Goal: Task Accomplishment & Management: Manage account settings

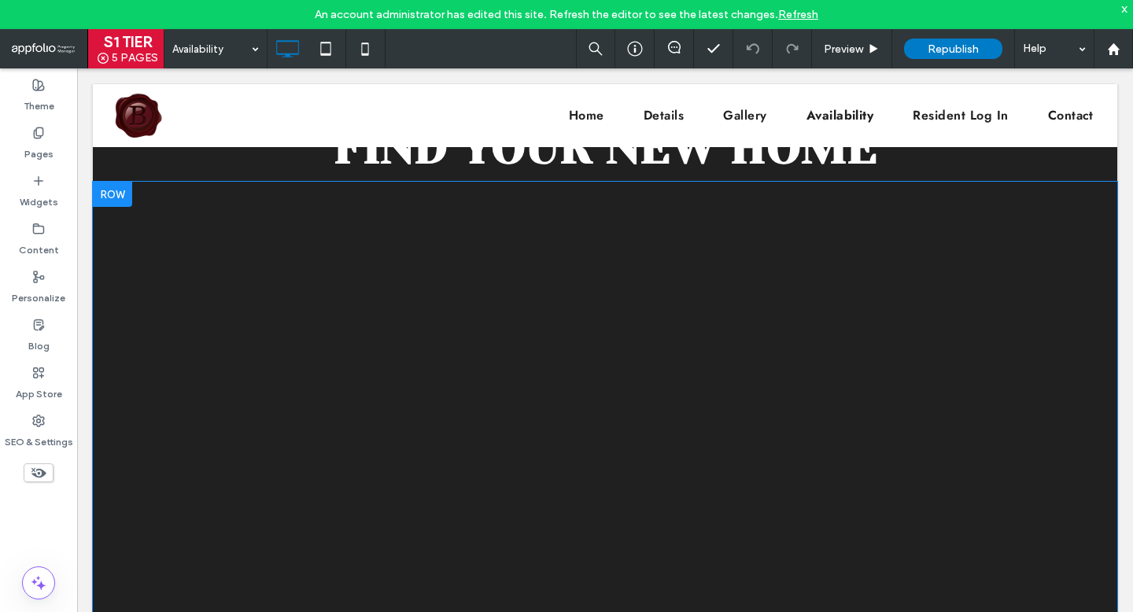
scroll to position [175, 0]
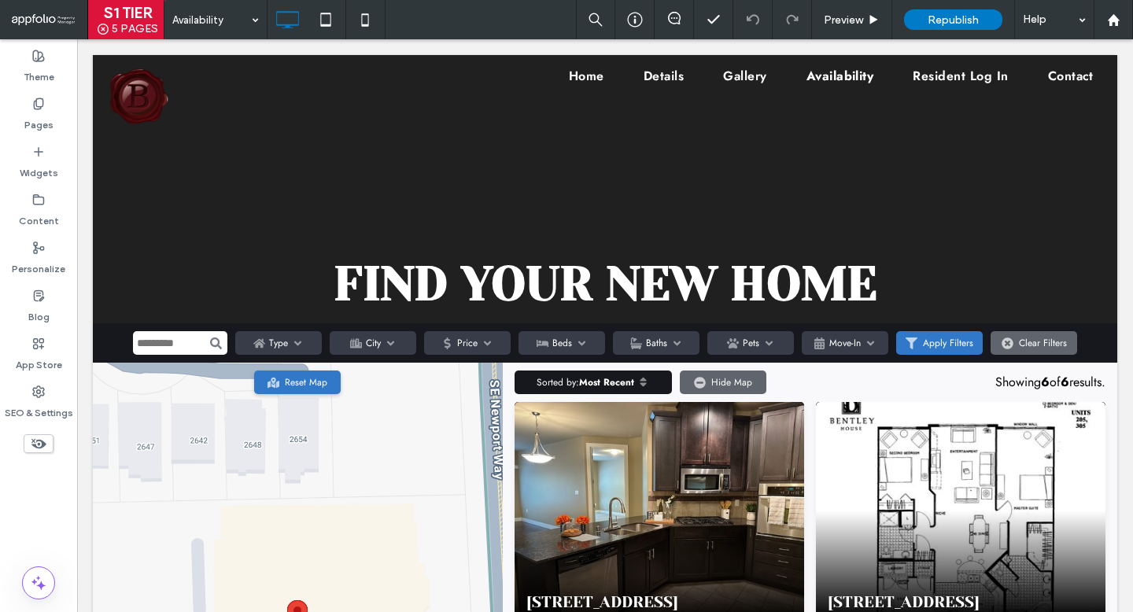
click at [28, 458] on div at bounding box center [38, 443] width 77 height 35
click at [51, 433] on div at bounding box center [38, 443] width 77 height 35
click at [40, 452] on icon at bounding box center [38, 443] width 17 height 17
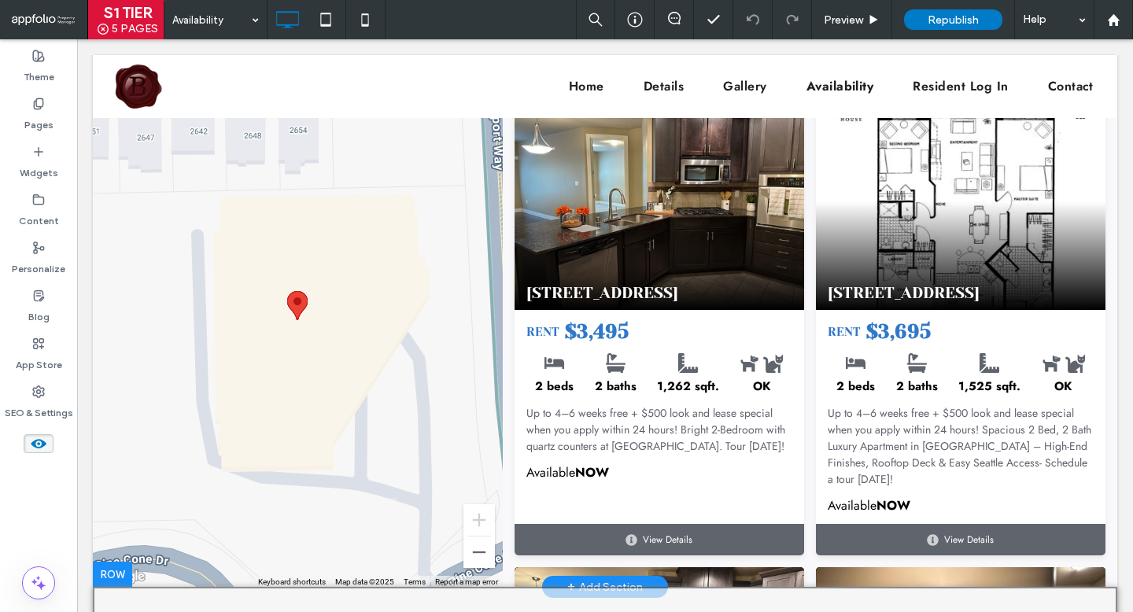
scroll to position [606, 0]
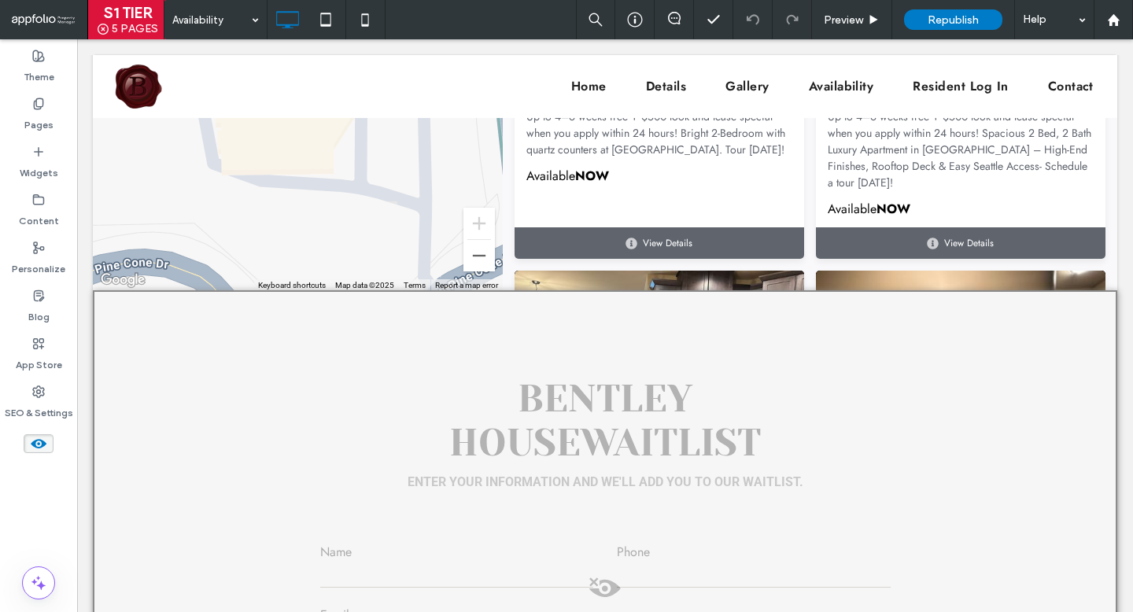
click at [573, 430] on div at bounding box center [605, 608] width 1024 height 636
click at [54, 441] on div at bounding box center [38, 443] width 77 height 35
click at [49, 443] on span at bounding box center [39, 443] width 30 height 19
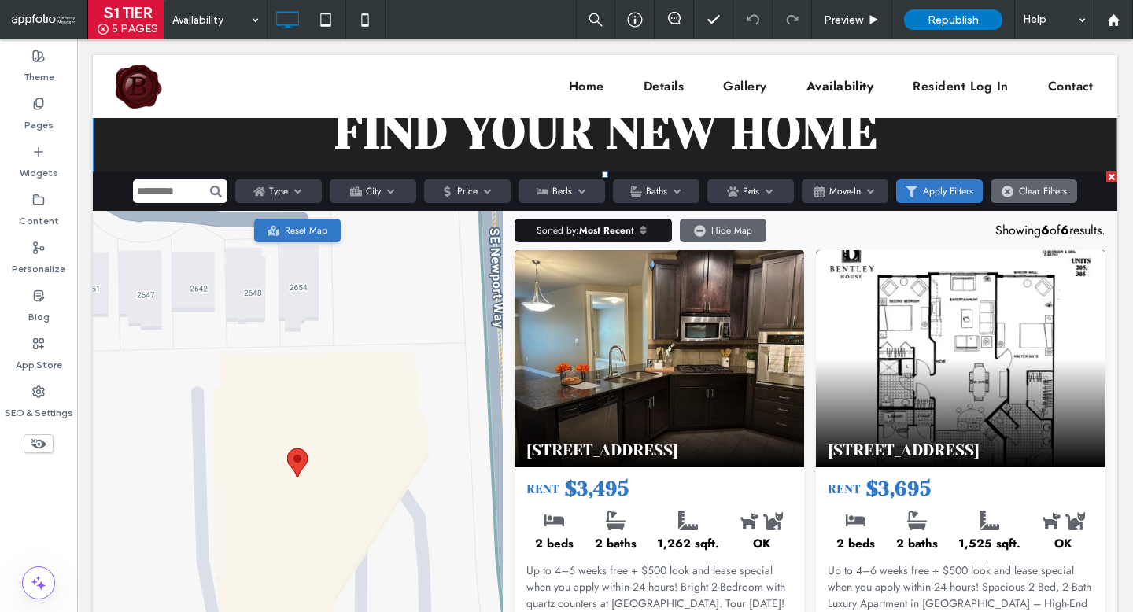
scroll to position [0, 0]
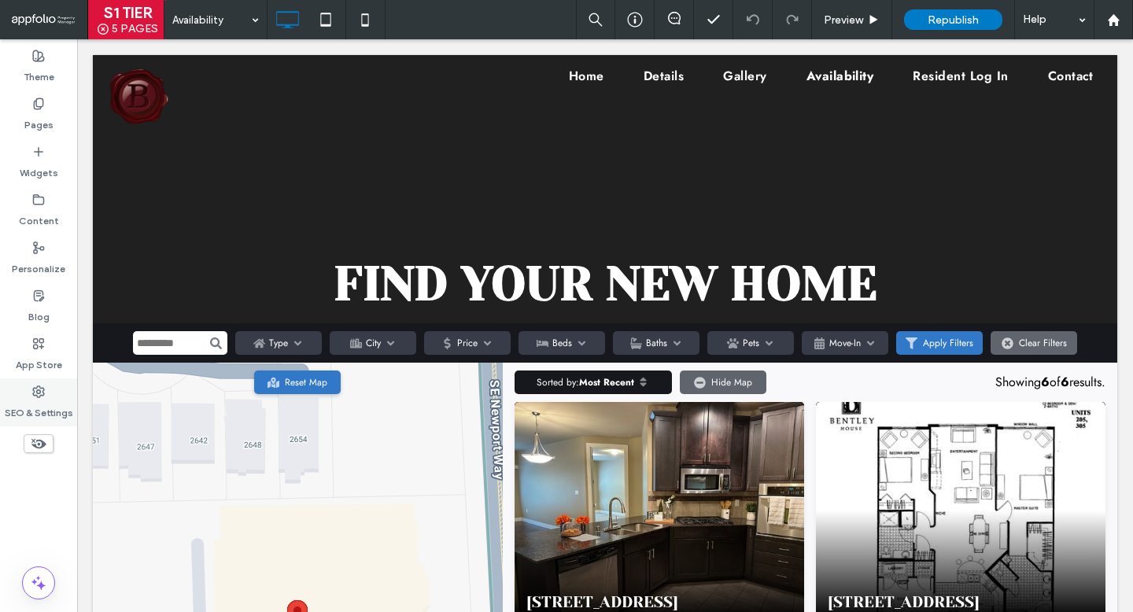
click at [54, 406] on label "SEO & Settings" at bounding box center [39, 409] width 68 height 22
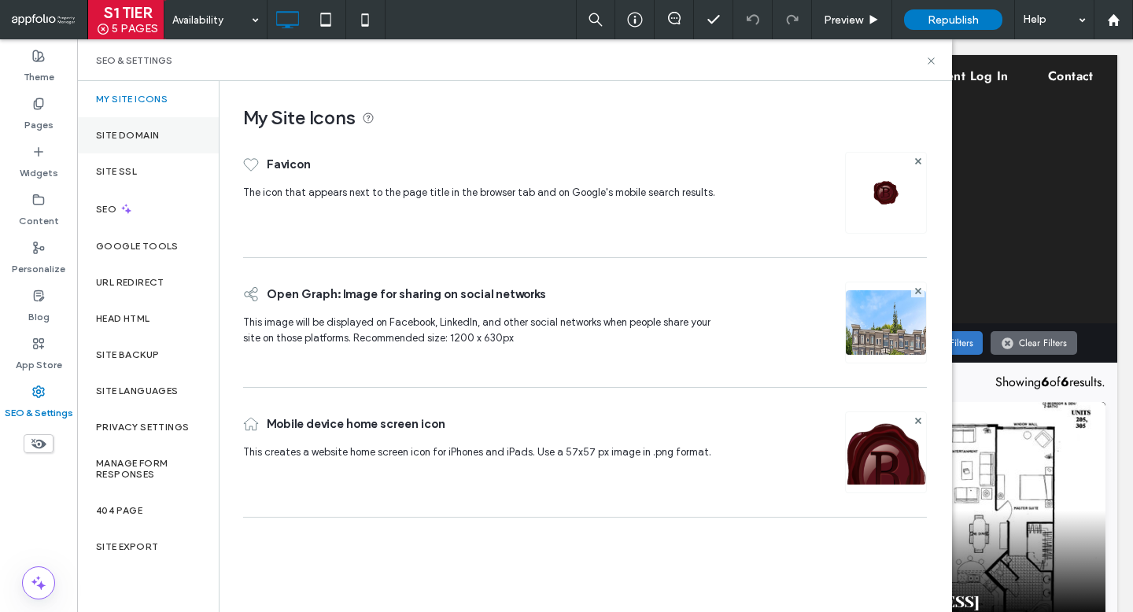
click at [124, 132] on label "Site Domain" at bounding box center [127, 135] width 63 height 11
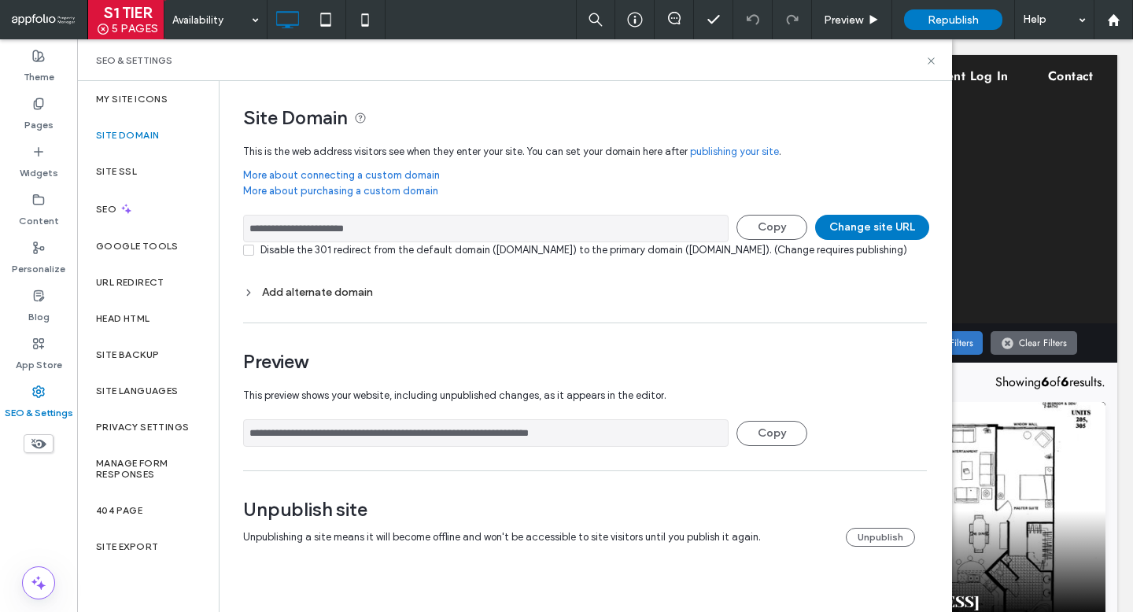
click at [573, 217] on input "**********" at bounding box center [485, 229] width 485 height 28
drag, startPoint x: 927, startPoint y: 62, endPoint x: 850, endPoint y: 22, distance: 86.9
click at [927, 62] on icon at bounding box center [931, 61] width 12 height 12
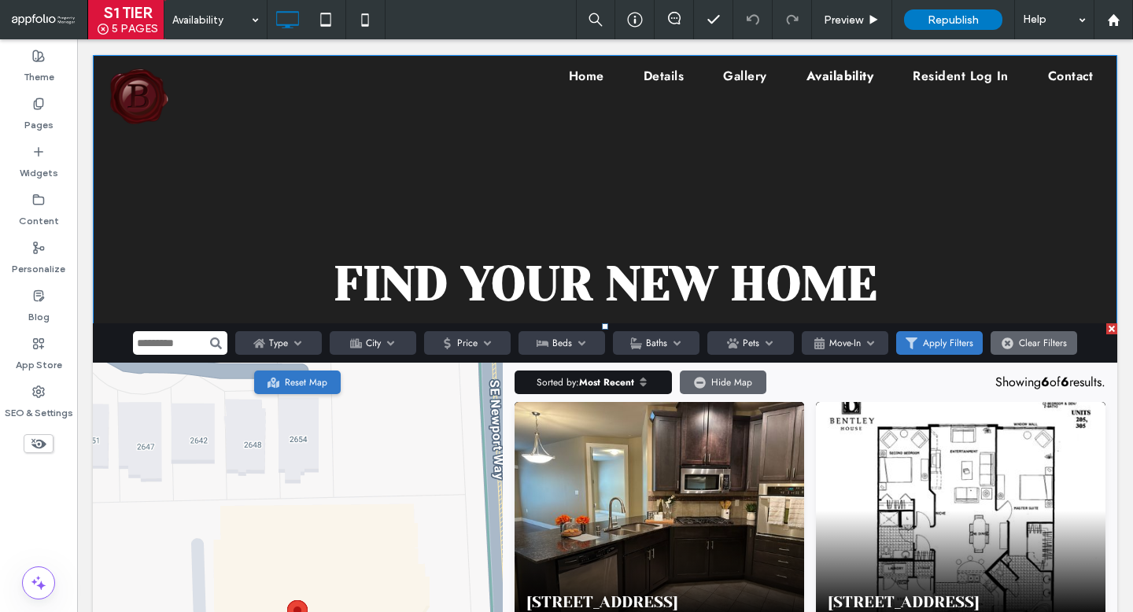
click at [698, 529] on span at bounding box center [605, 609] width 1024 height 573
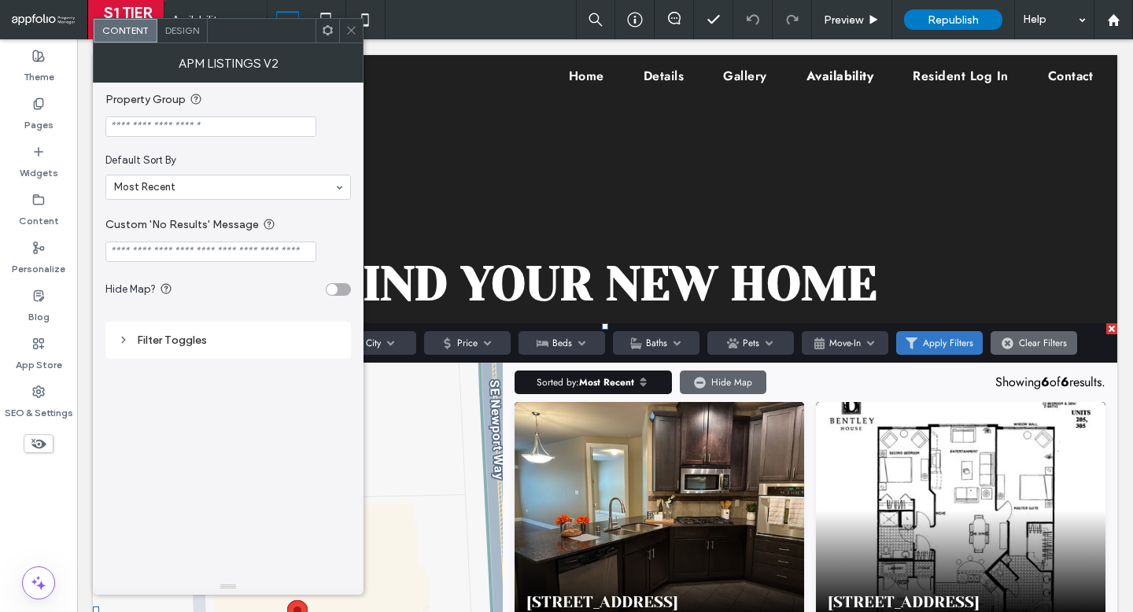
click at [175, 30] on span "Design" at bounding box center [182, 30] width 34 height 12
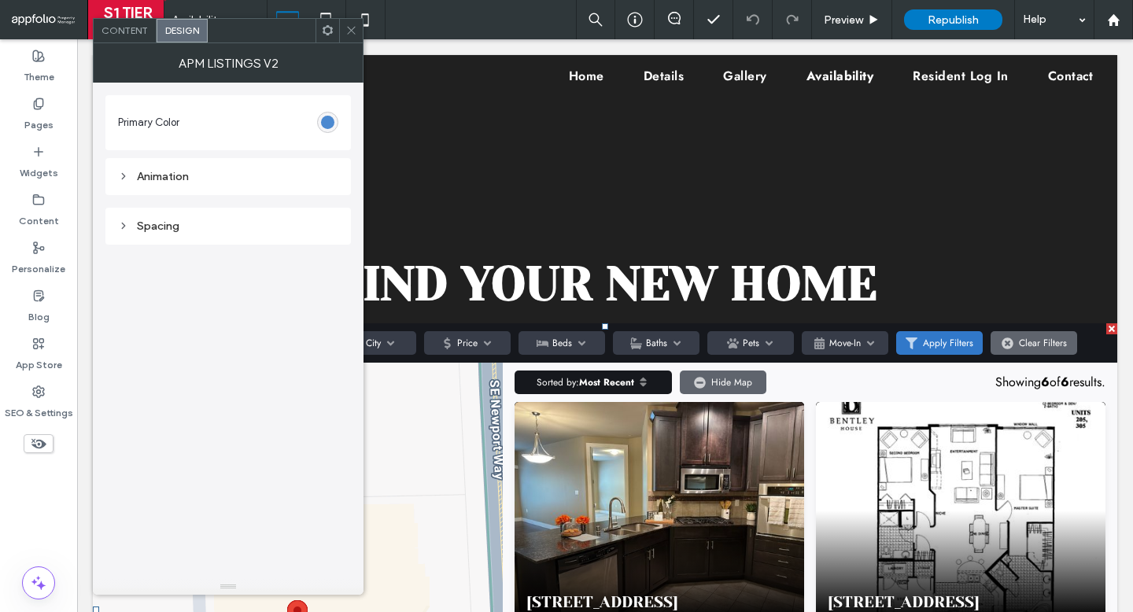
click at [322, 120] on div "#3178c9" at bounding box center [327, 122] width 13 height 13
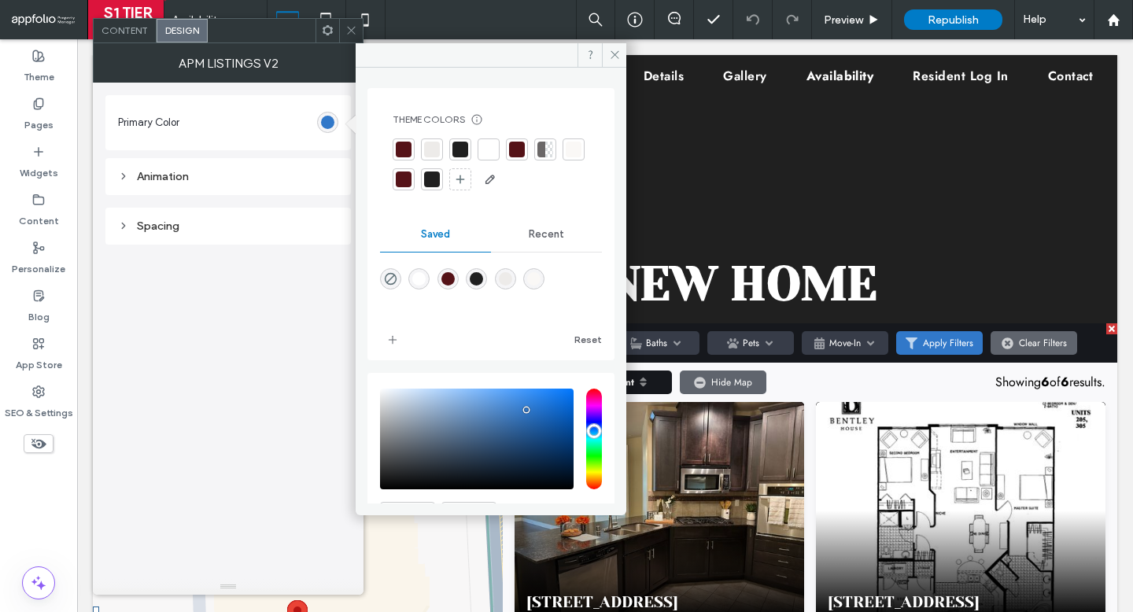
click at [404, 150] on div at bounding box center [404, 150] width 16 height 16
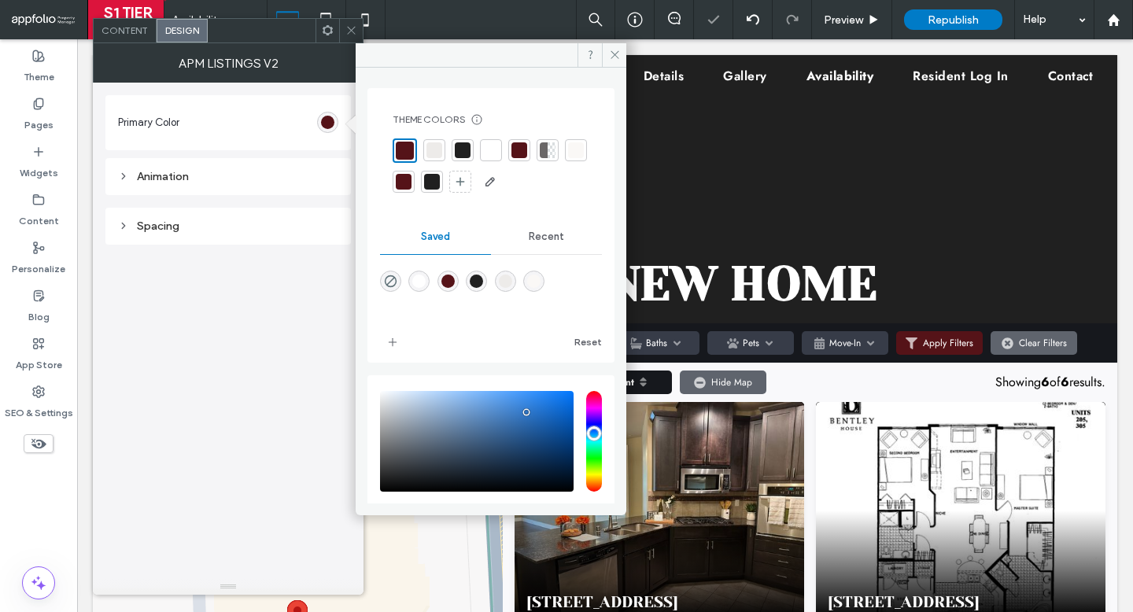
click at [349, 38] on span at bounding box center [351, 31] width 12 height 24
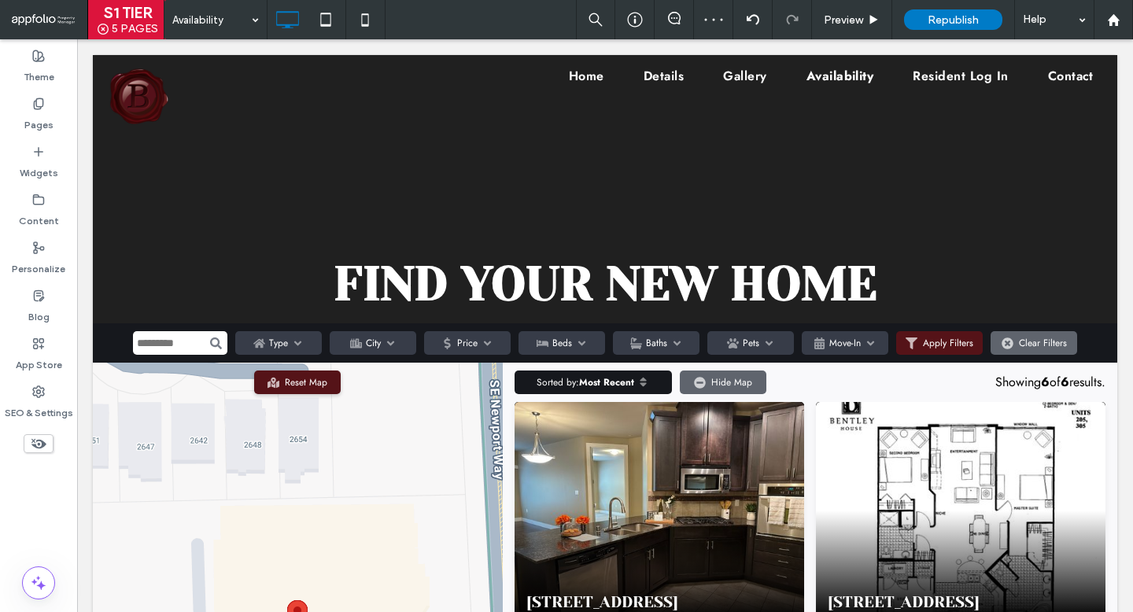
click at [980, 20] on div "Republish" at bounding box center [953, 19] width 98 height 20
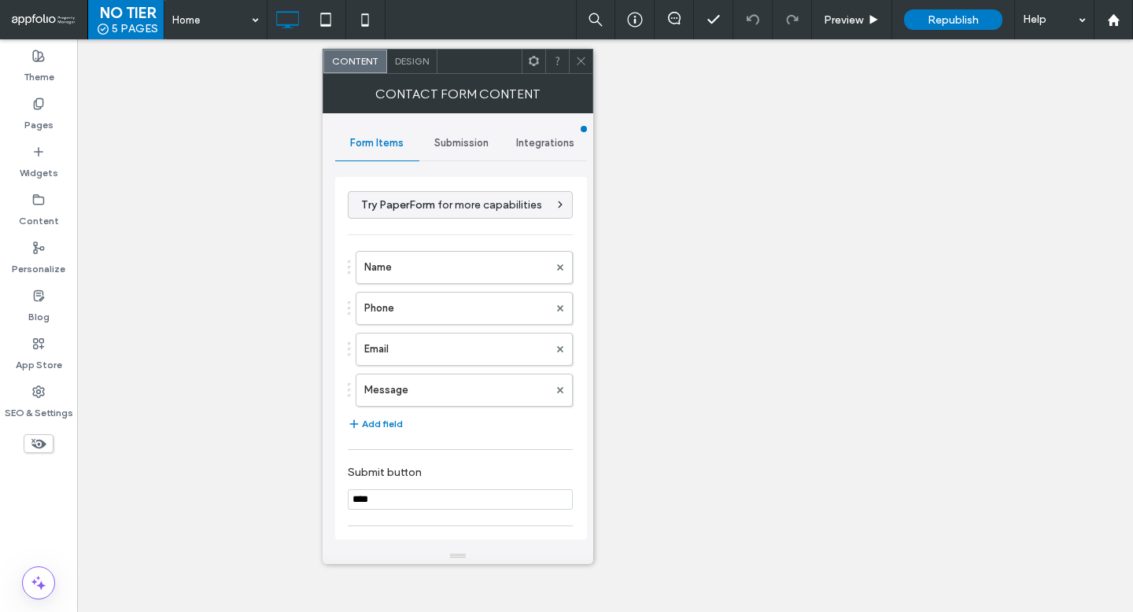
click at [474, 146] on span "Submission" at bounding box center [461, 143] width 54 height 13
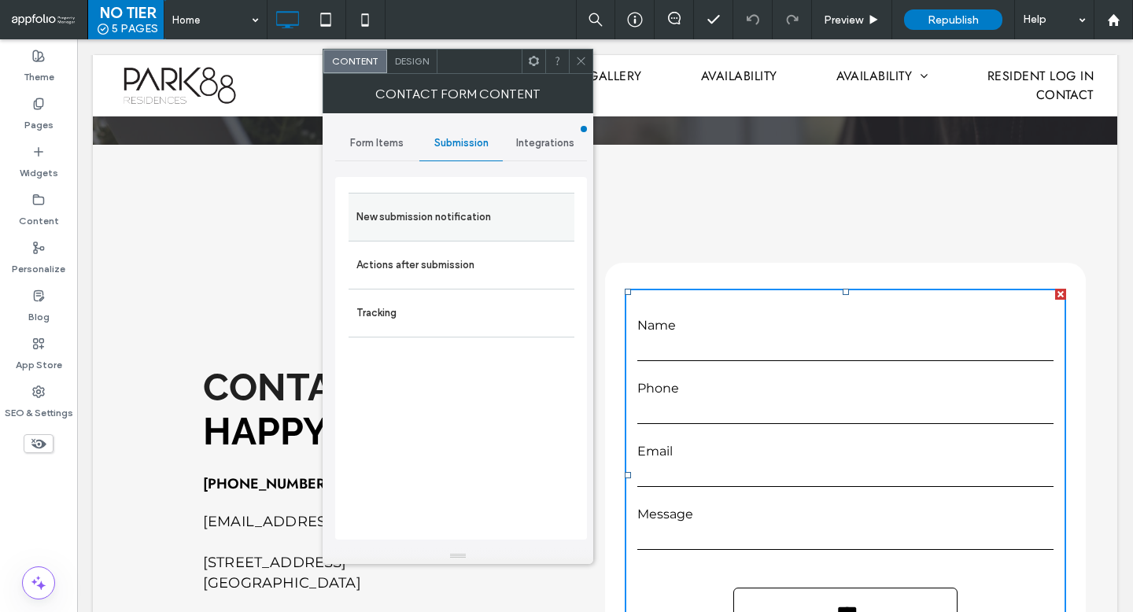
click at [452, 204] on label "New submission notification" at bounding box center [461, 216] width 210 height 31
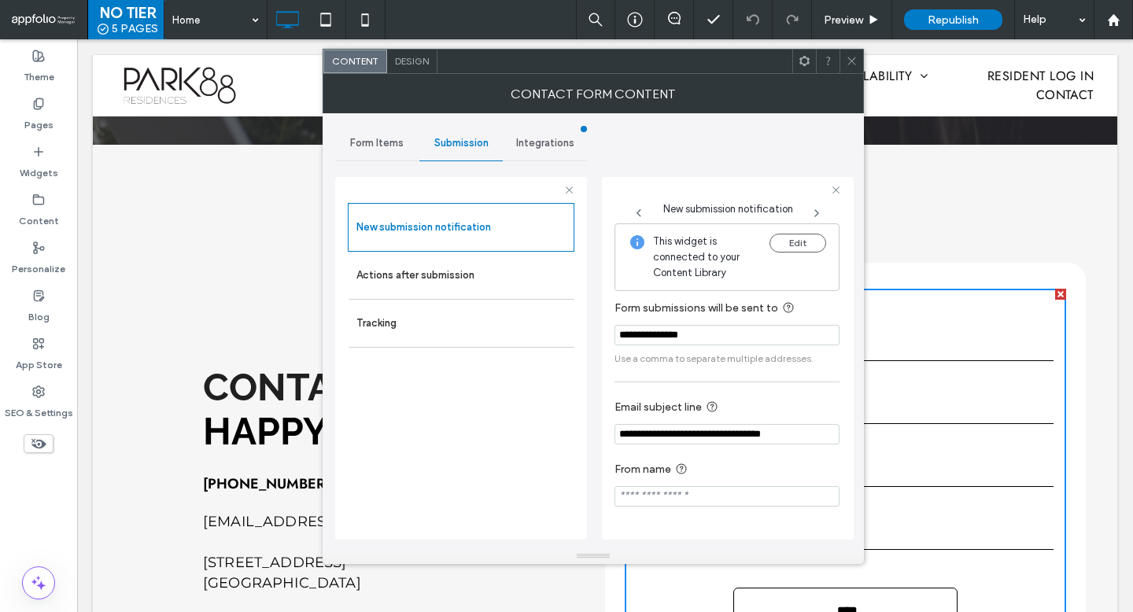
click at [853, 65] on icon at bounding box center [852, 61] width 12 height 12
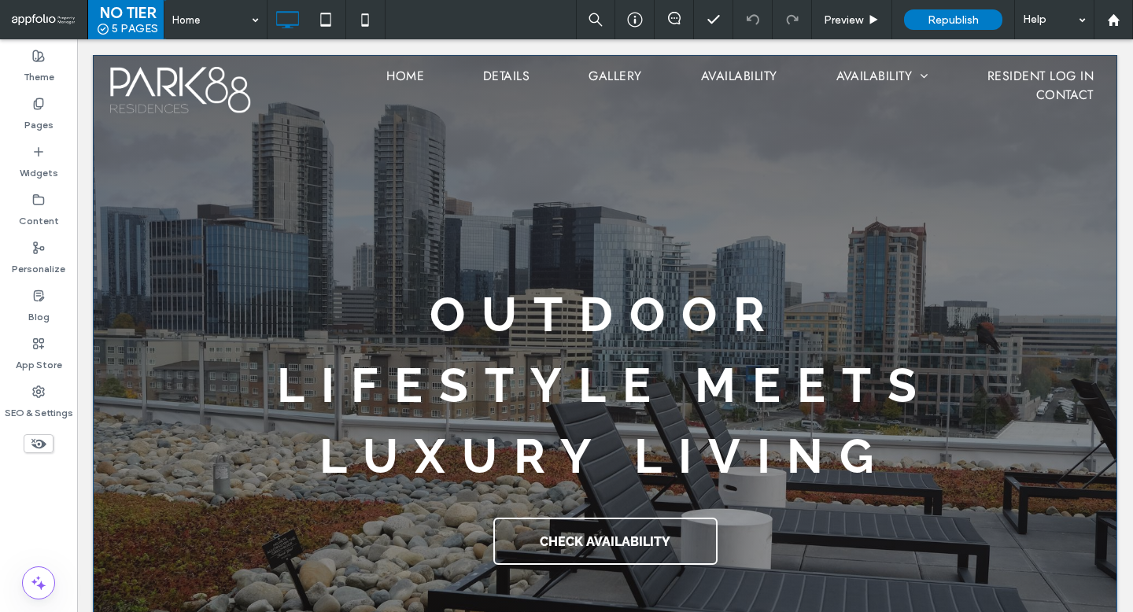
scroll to position [415, 0]
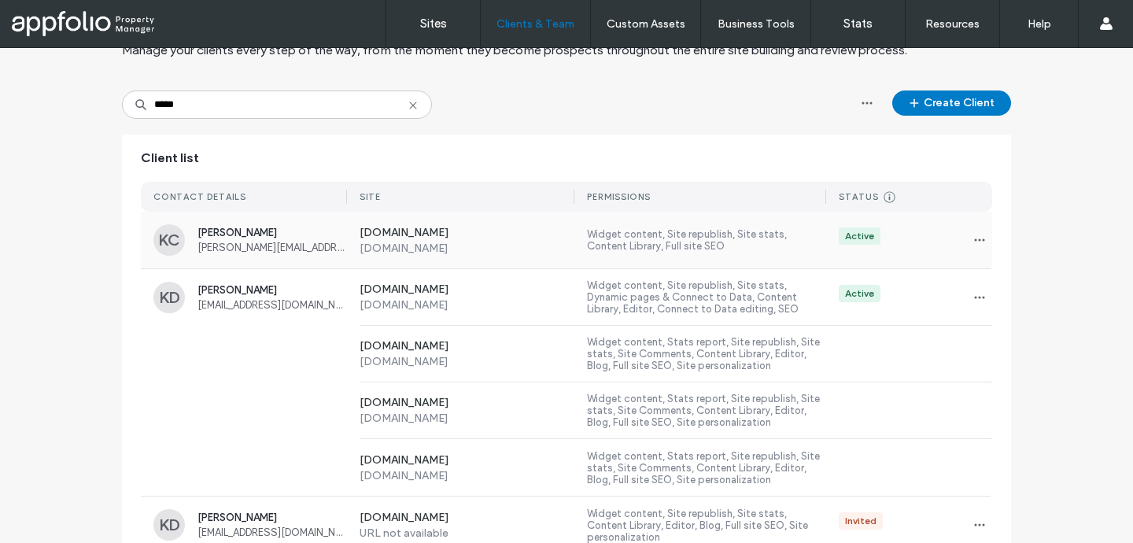
scroll to position [81, 0]
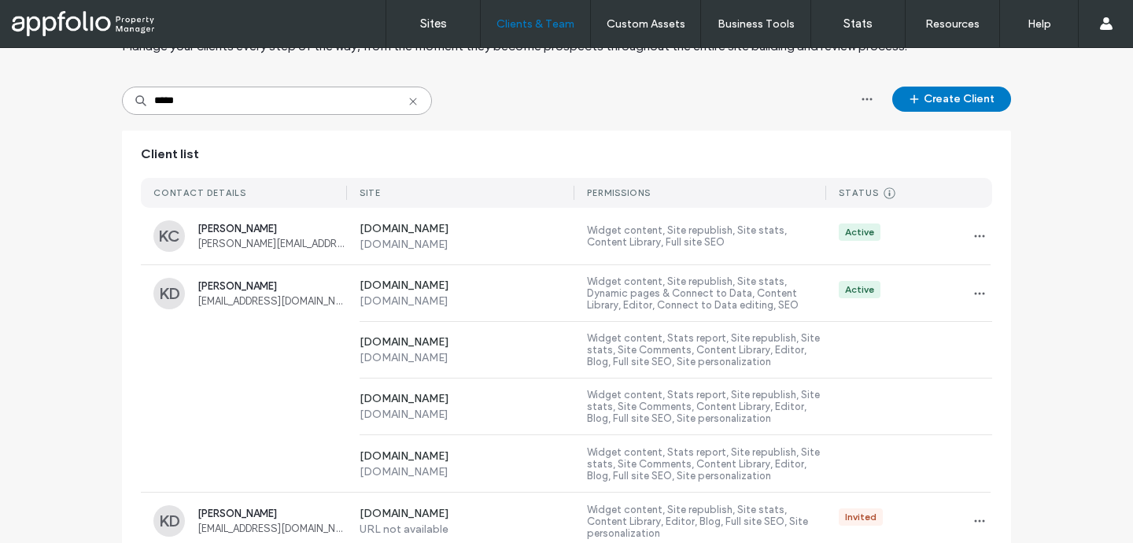
click at [379, 103] on input "*****" at bounding box center [277, 101] width 310 height 28
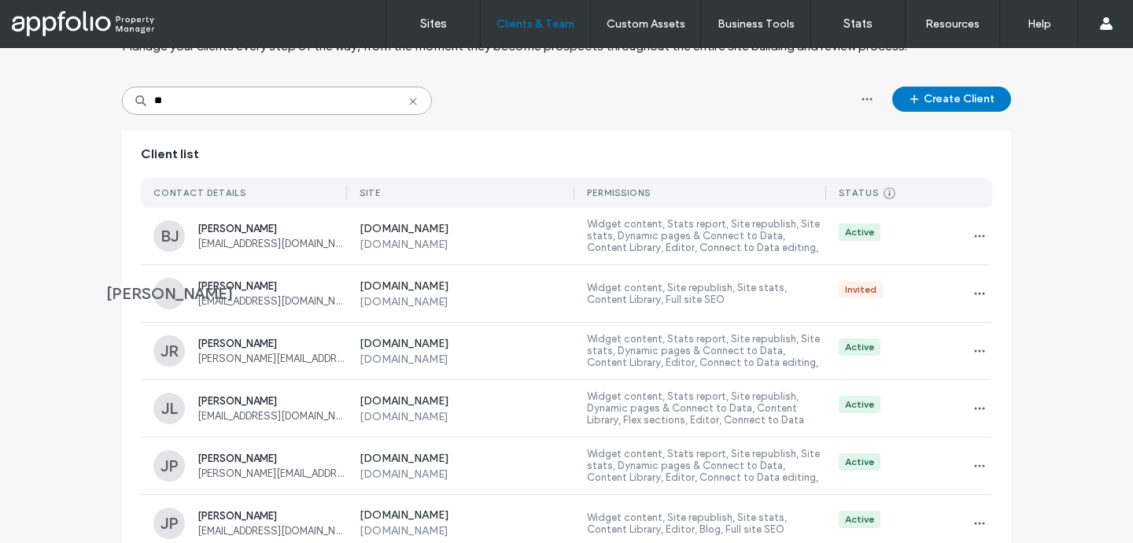
type input "*"
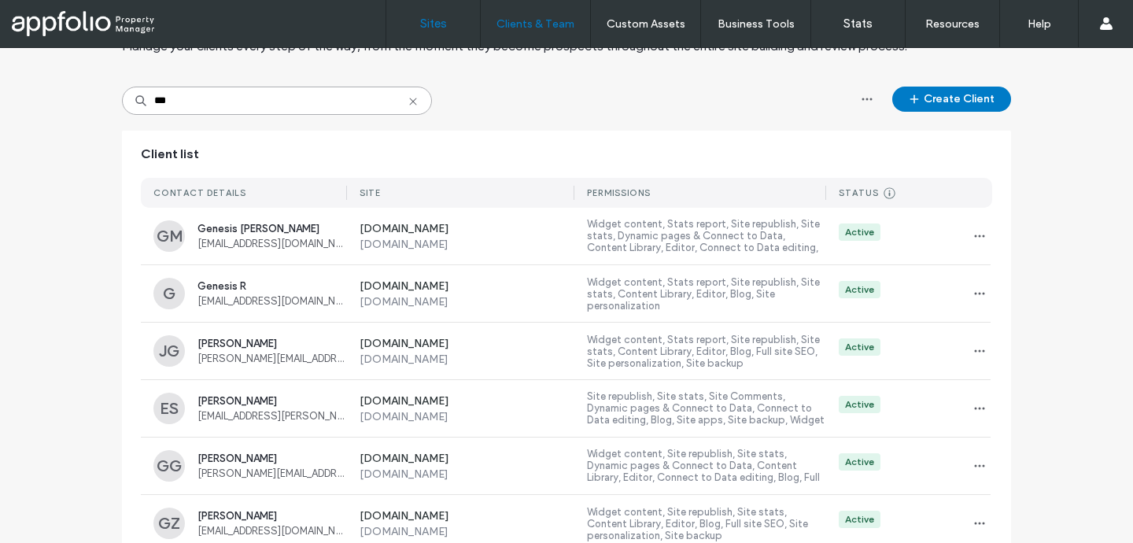
type input "***"
click at [164, 99] on input "***" at bounding box center [277, 101] width 310 height 28
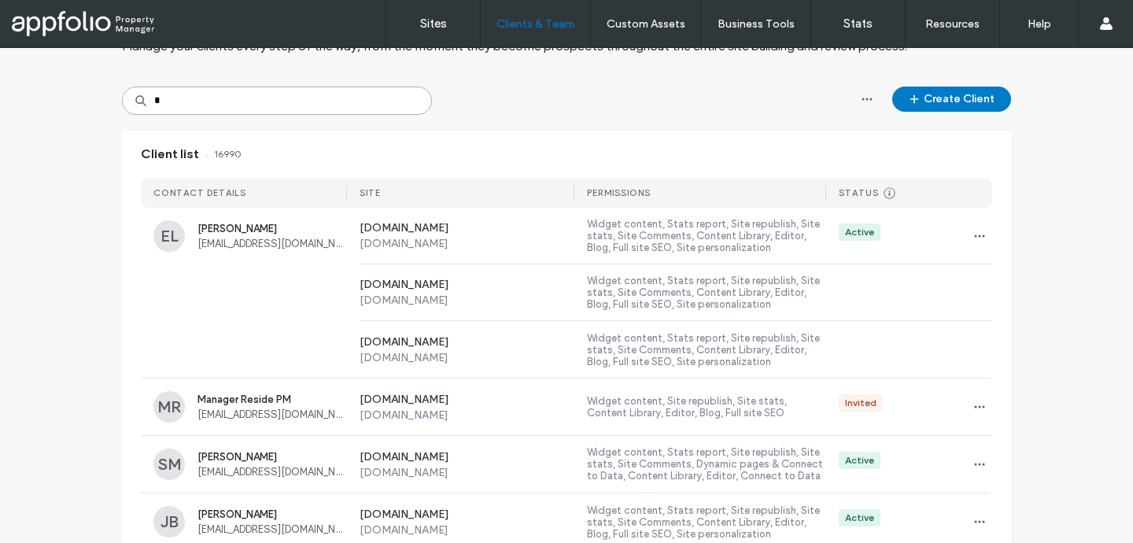
type input "*"
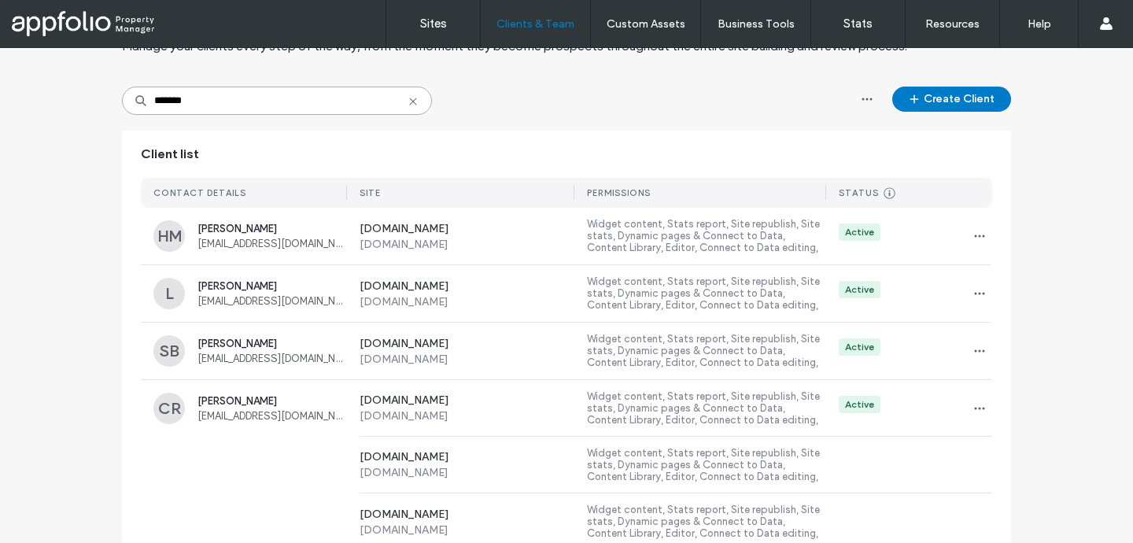
paste input "**********"
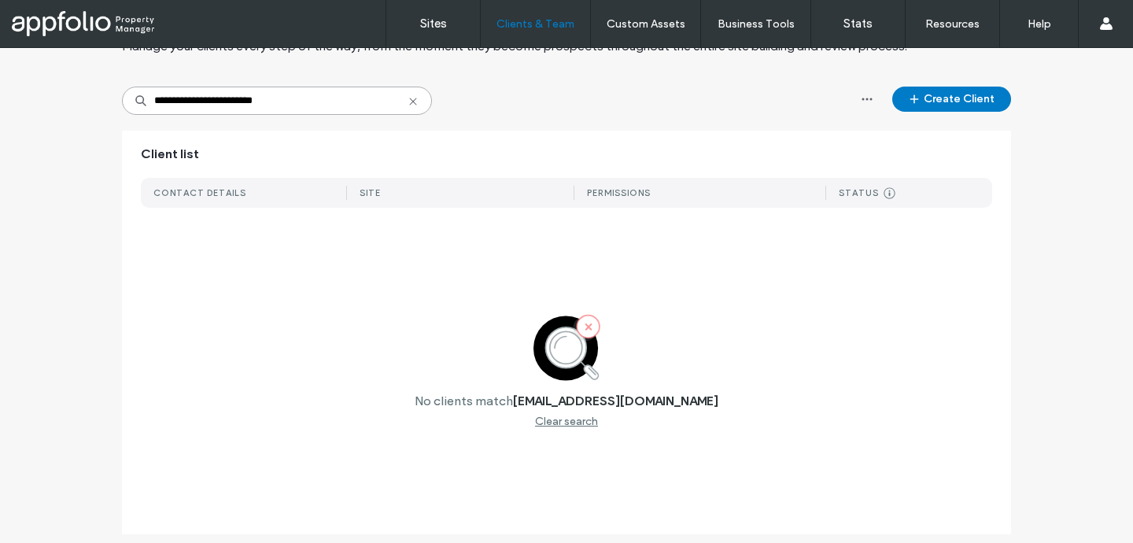
paste input "***"
paste input
type input "**********"
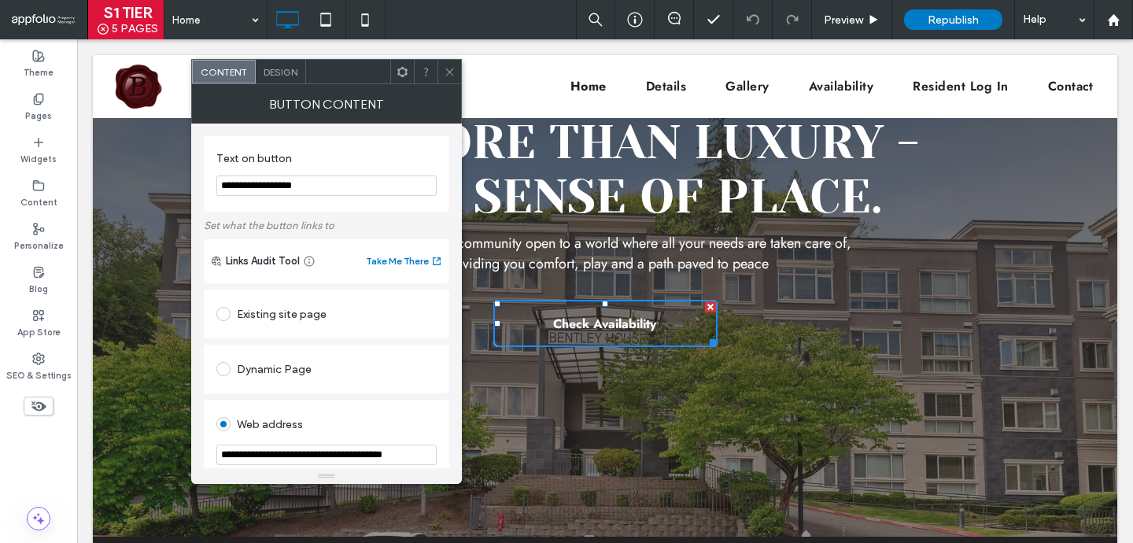
click at [297, 313] on div "Existing site page" at bounding box center [326, 313] width 220 height 25
click at [452, 74] on use at bounding box center [449, 72] width 8 height 8
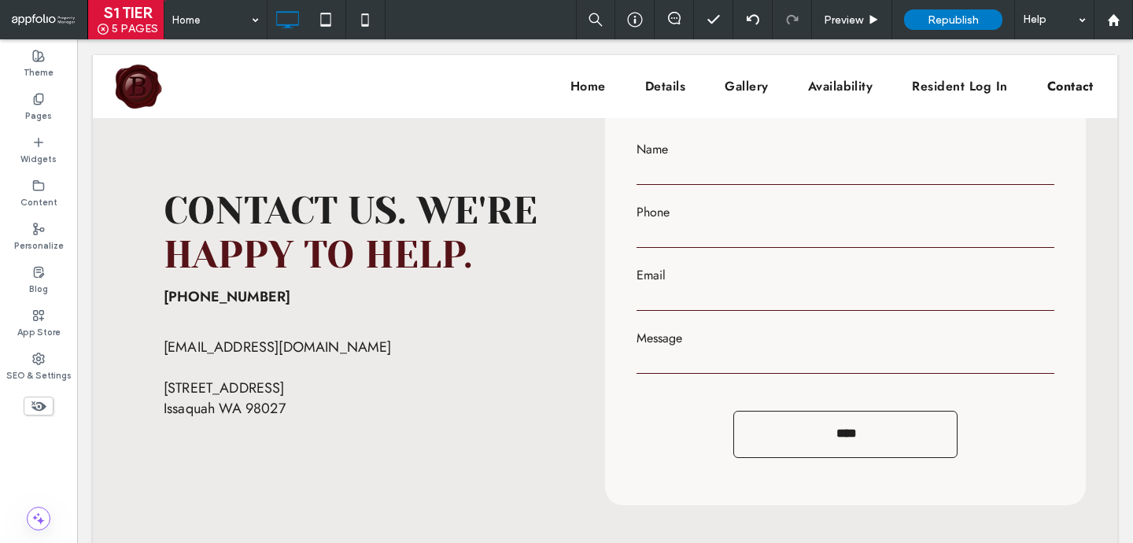
scroll to position [4145, 0]
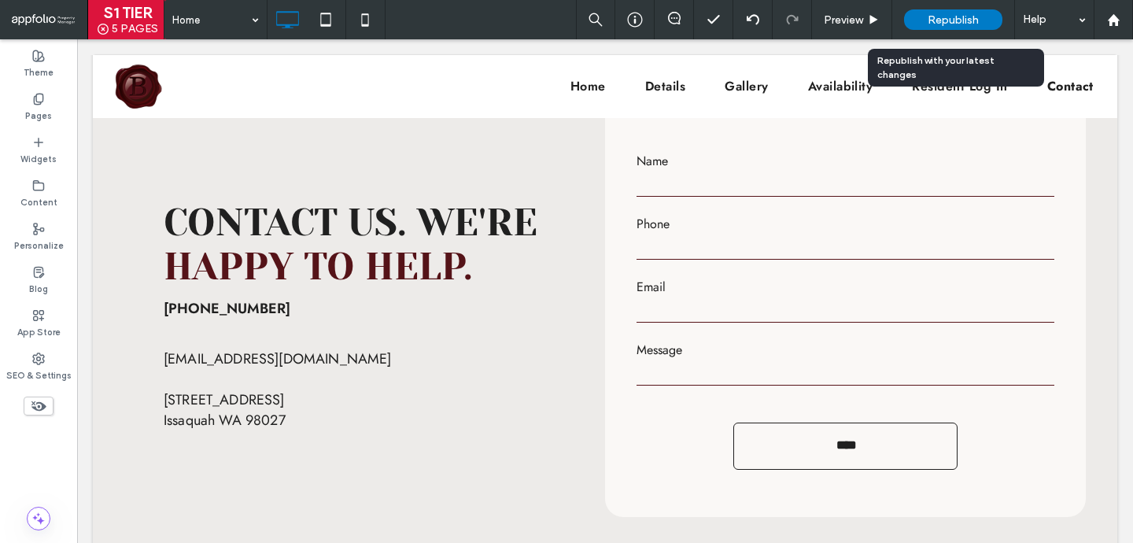
click at [968, 24] on span "Republish" at bounding box center [952, 19] width 51 height 13
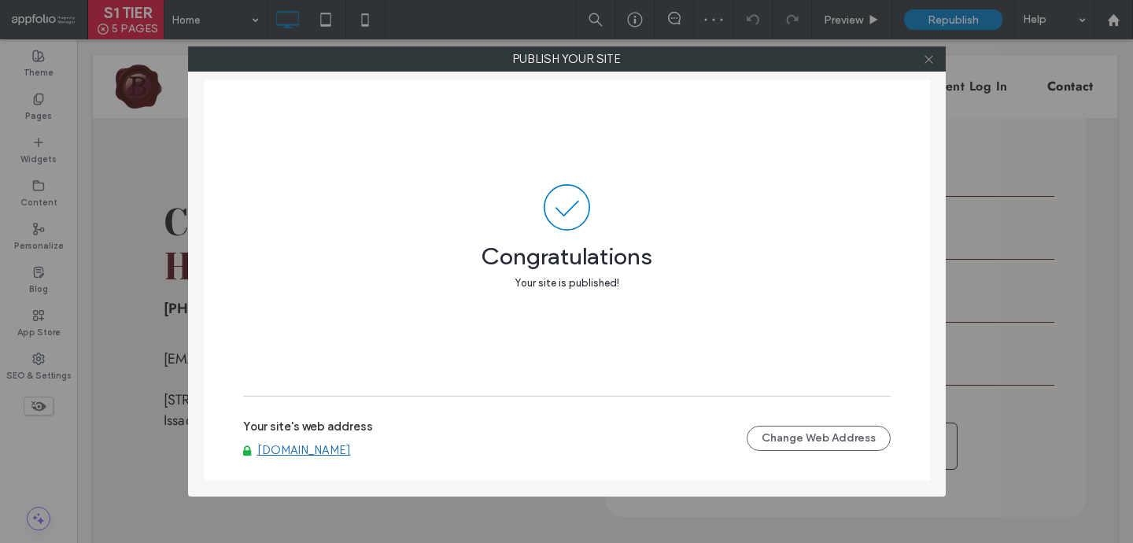
click at [930, 60] on icon at bounding box center [929, 59] width 12 height 12
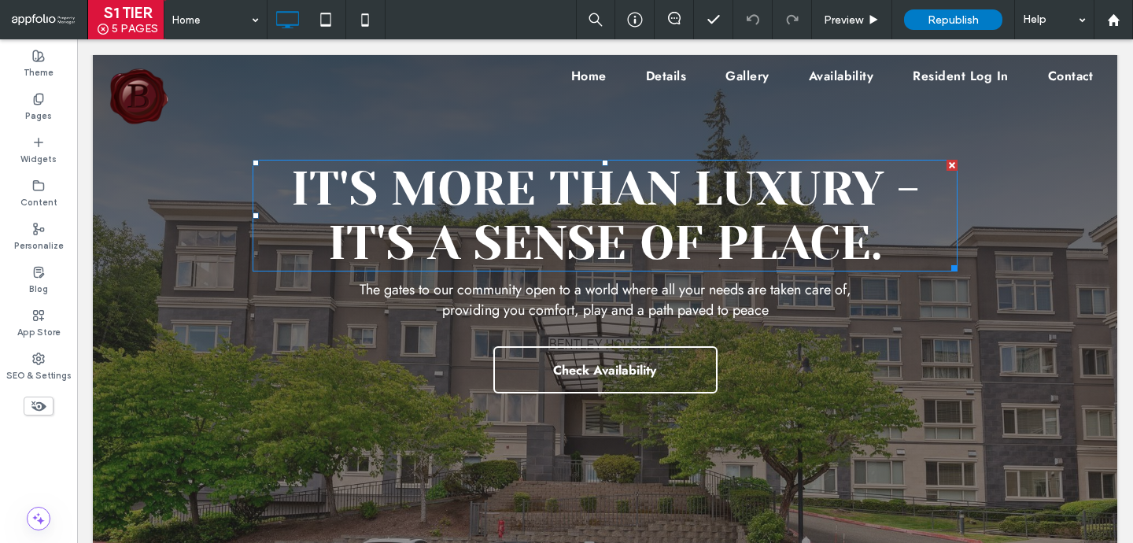
scroll to position [0, 0]
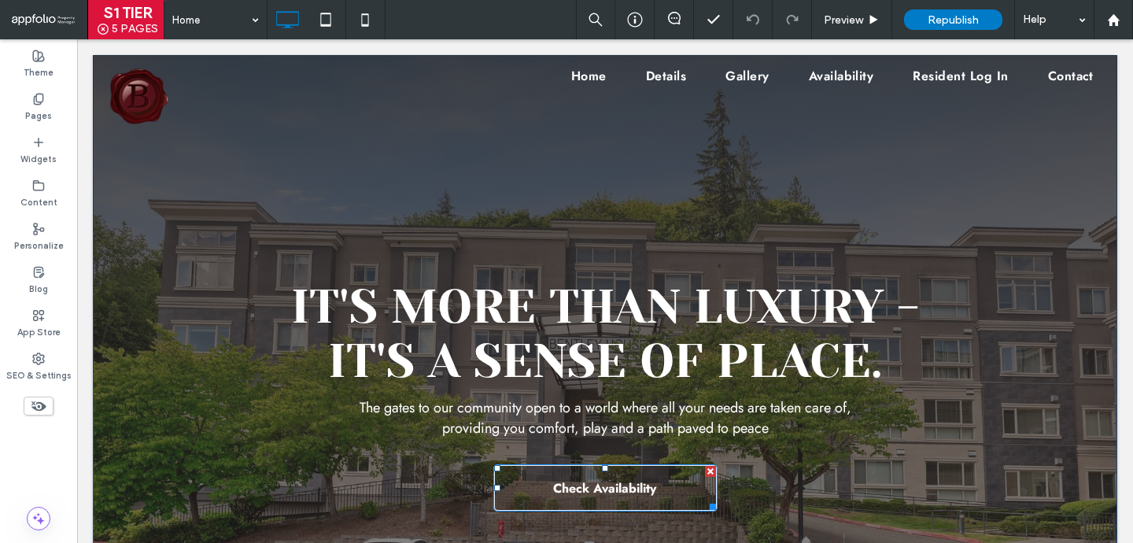
click at [636, 481] on span "Check Availability" at bounding box center [604, 487] width 103 height 43
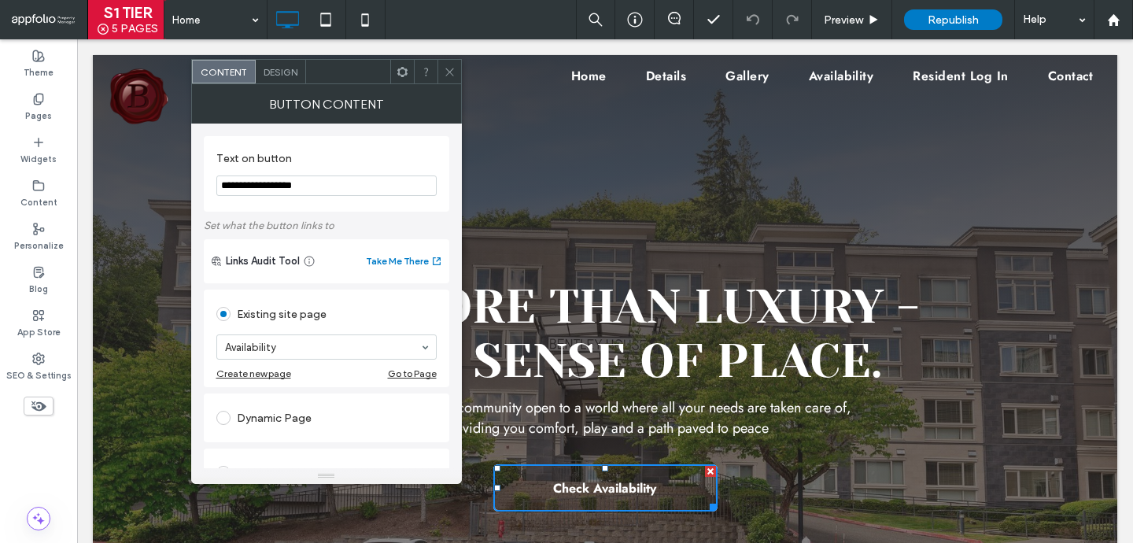
click at [449, 66] on icon at bounding box center [450, 72] width 12 height 12
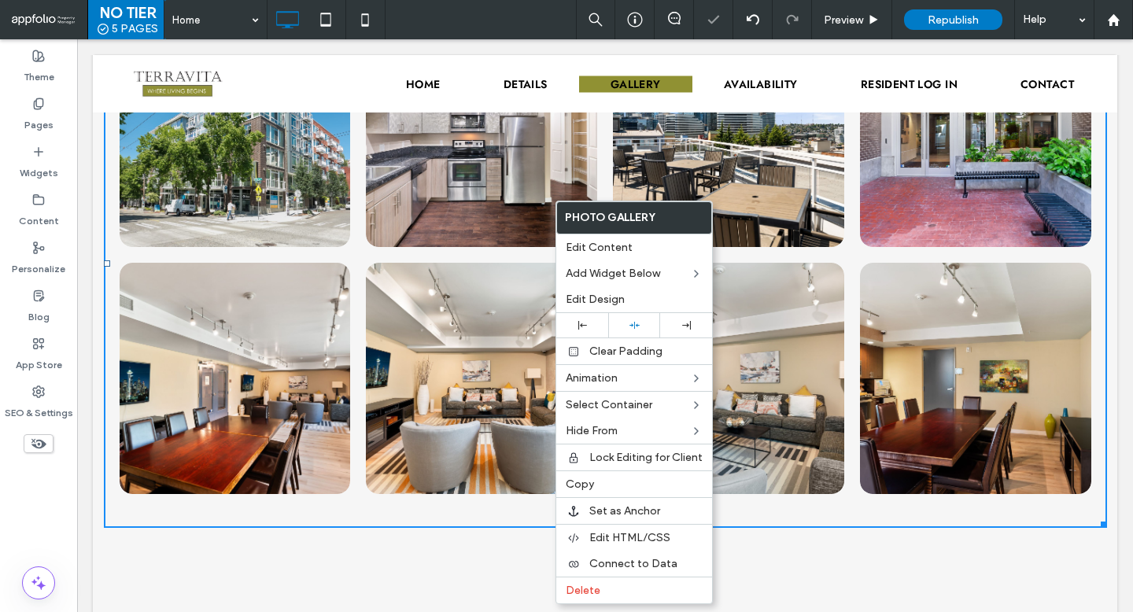
click at [347, 426] on link at bounding box center [234, 378] width 245 height 245
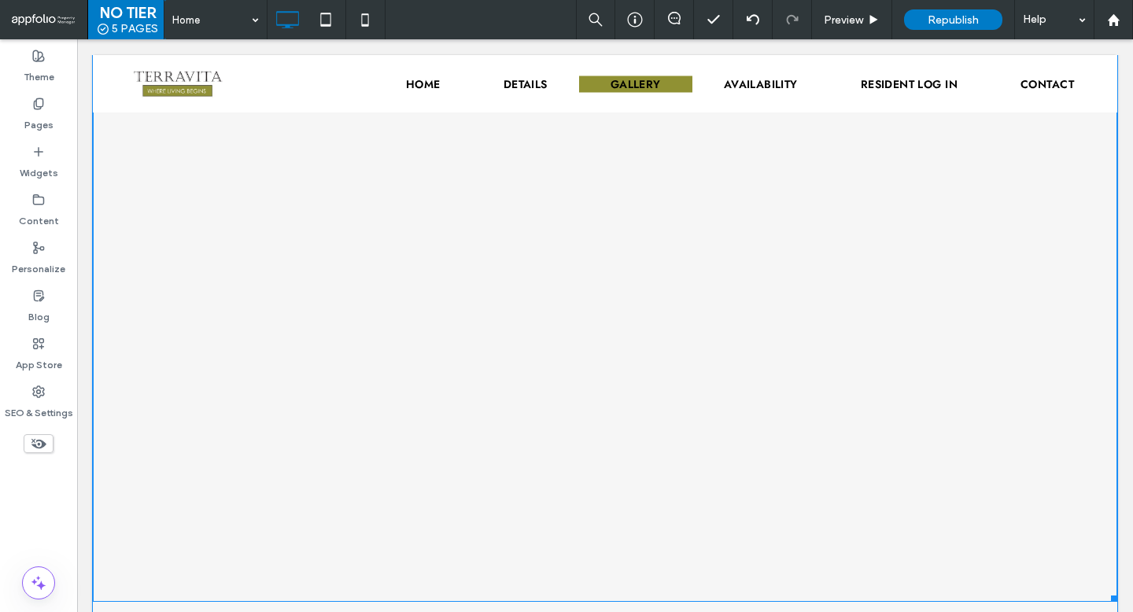
scroll to position [3140, 0]
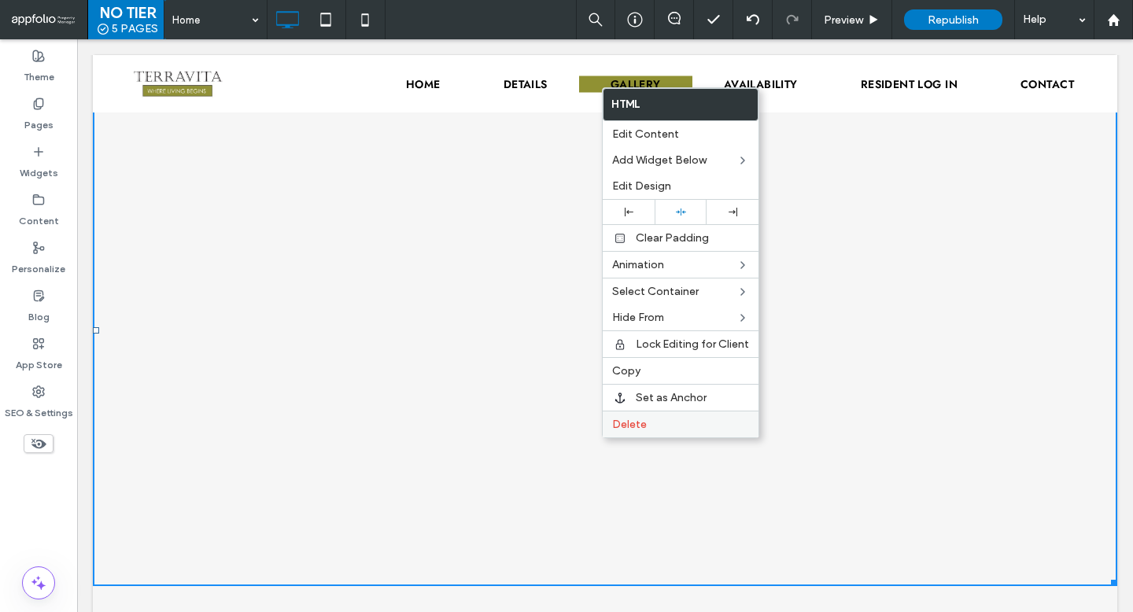
click at [628, 426] on span "Delete" at bounding box center [629, 424] width 35 height 13
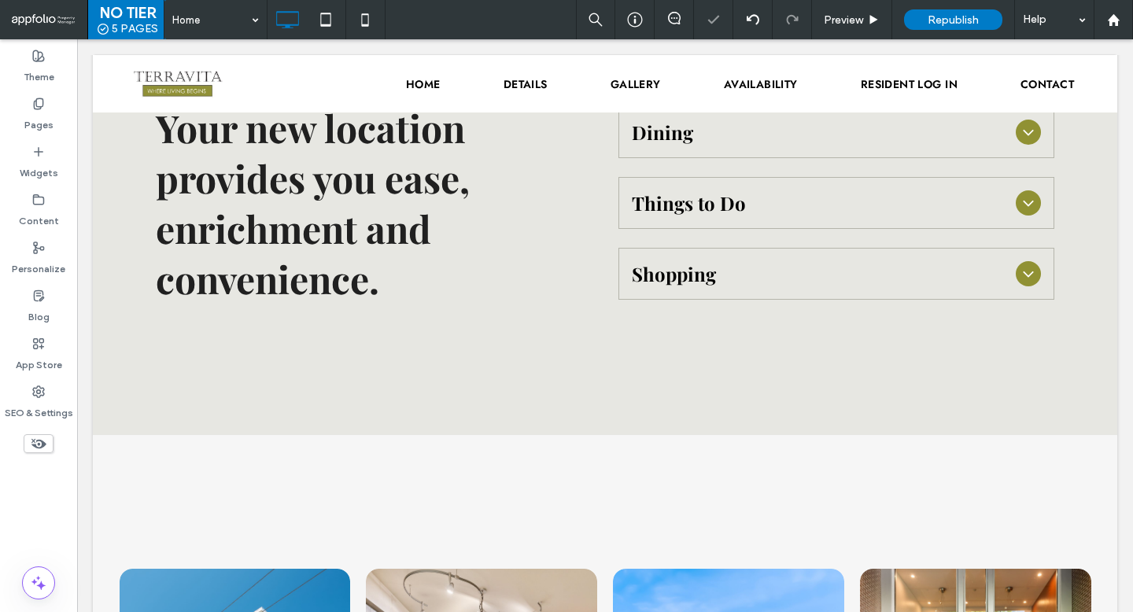
scroll to position [2014, 0]
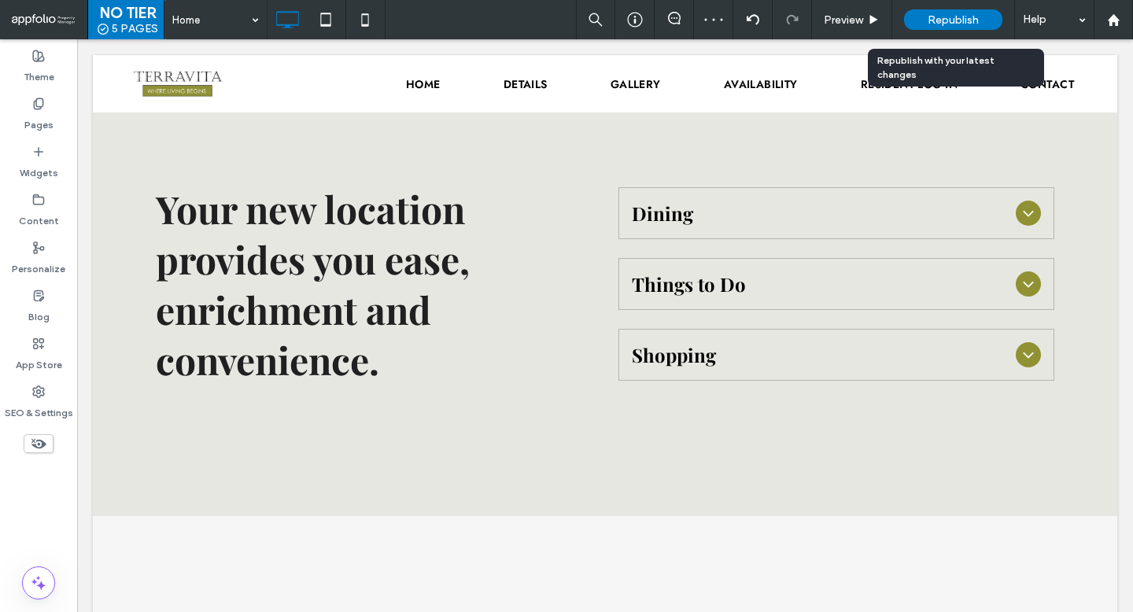
click at [940, 21] on span "Republish" at bounding box center [952, 19] width 51 height 13
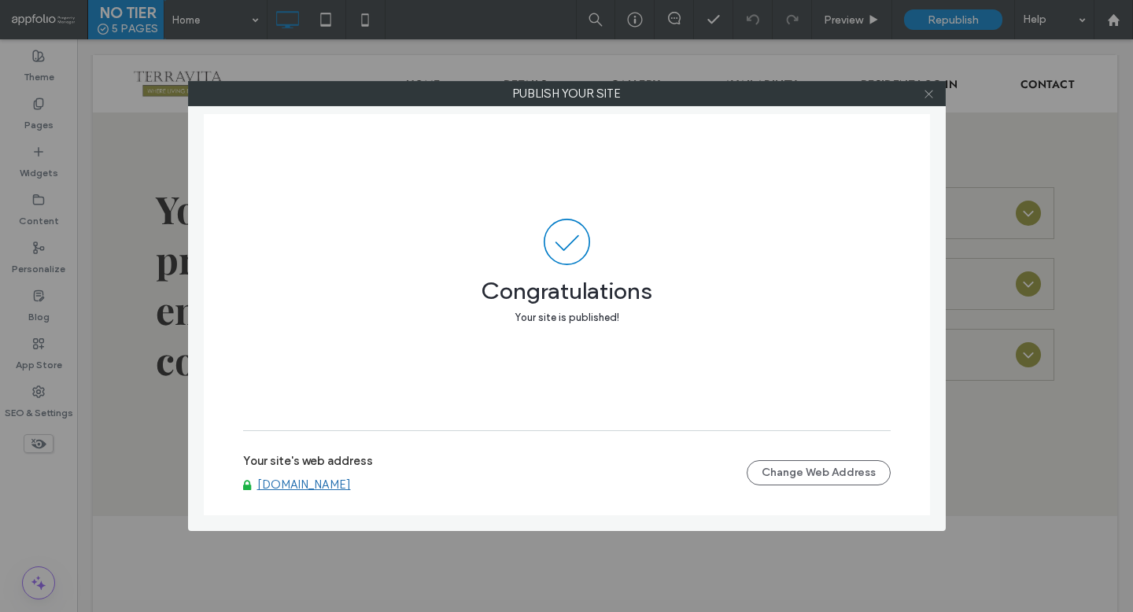
click at [925, 93] on icon at bounding box center [929, 94] width 12 height 12
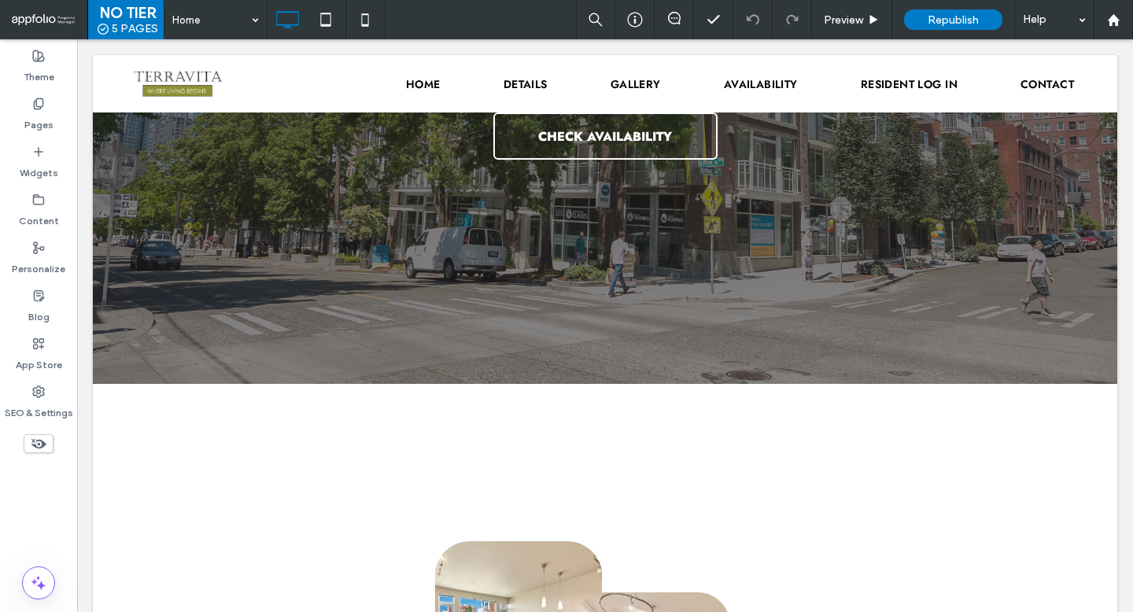
scroll to position [0, 0]
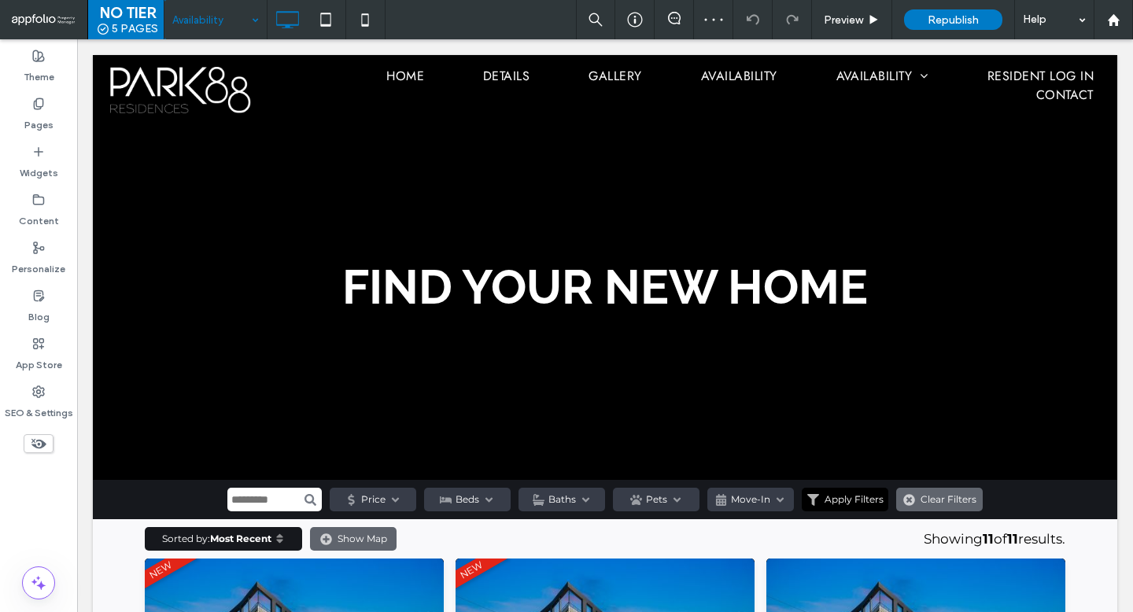
click at [230, 24] on input at bounding box center [211, 19] width 79 height 39
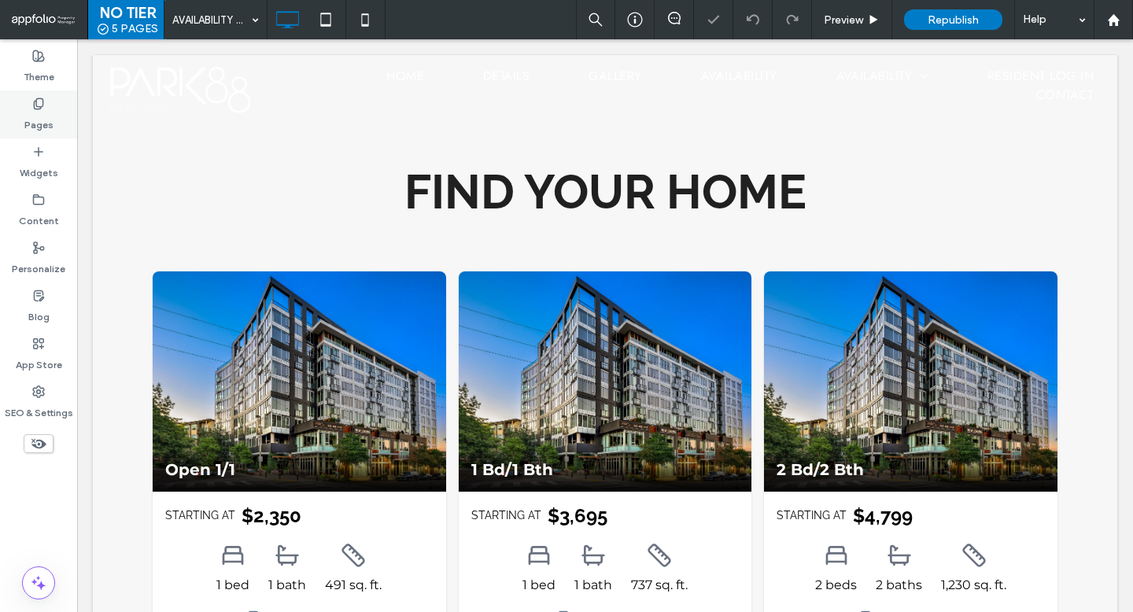
click at [58, 108] on div "Pages" at bounding box center [38, 114] width 77 height 48
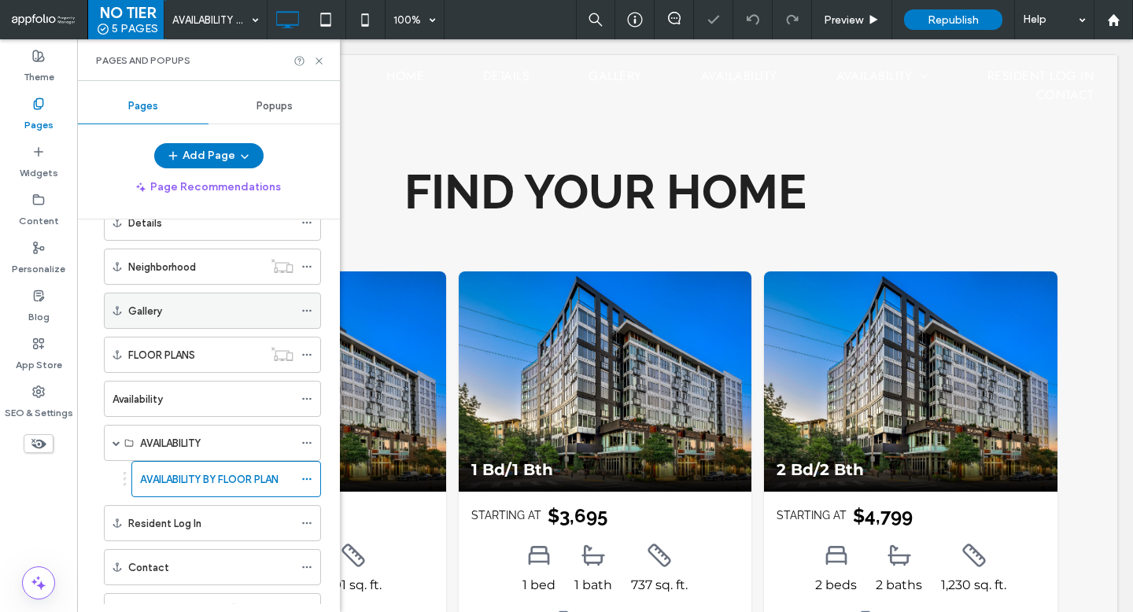
scroll to position [195, 0]
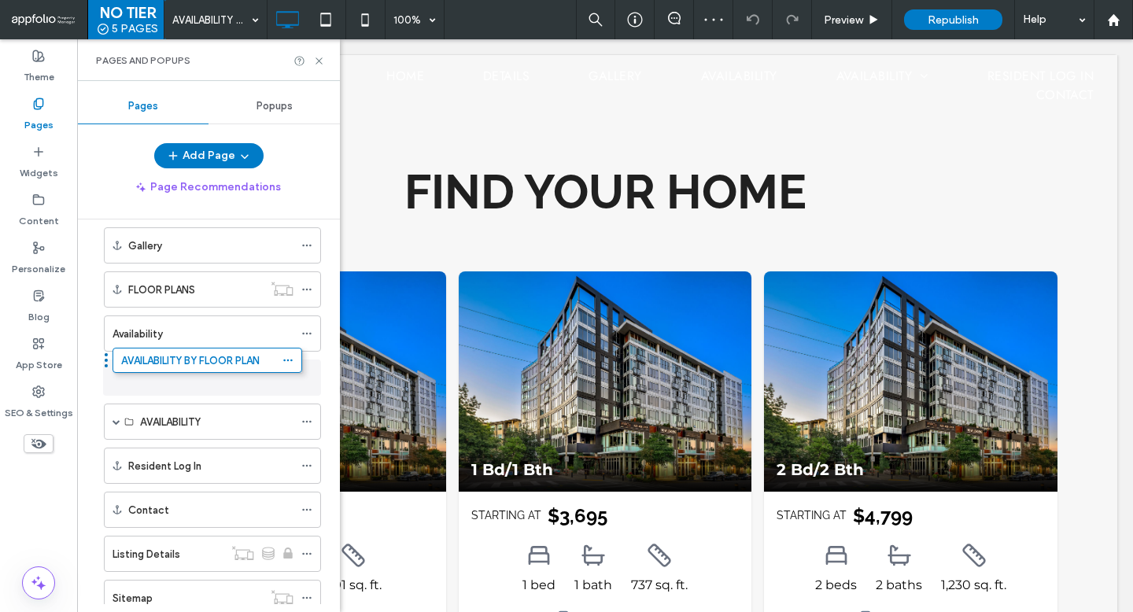
drag, startPoint x: 216, startPoint y: 414, endPoint x: 196, endPoint y: 356, distance: 61.7
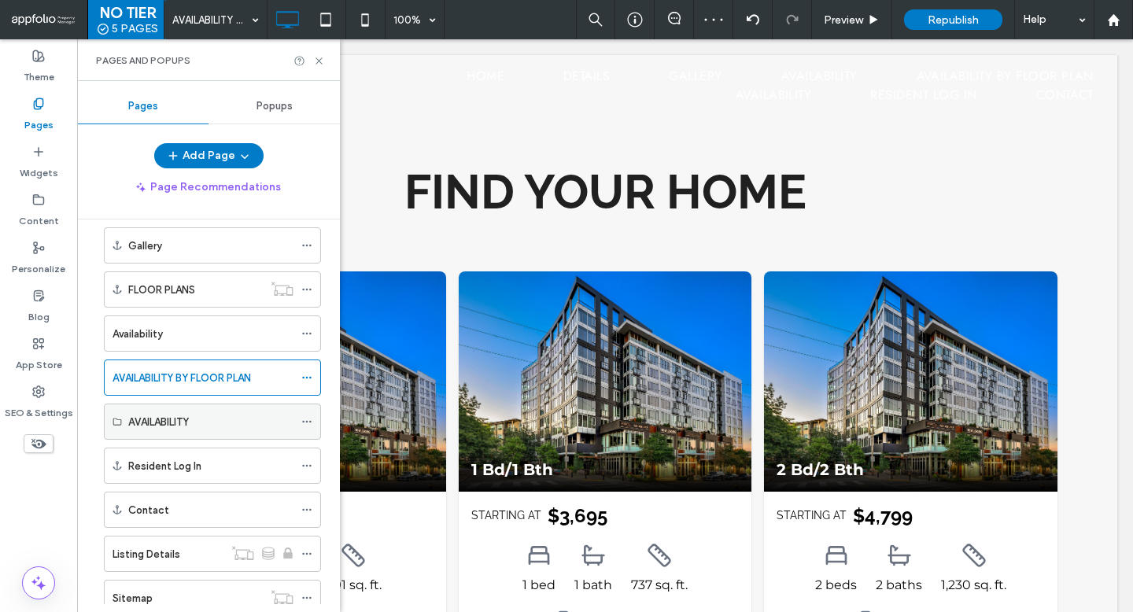
click at [305, 421] on icon at bounding box center [306, 421] width 11 height 11
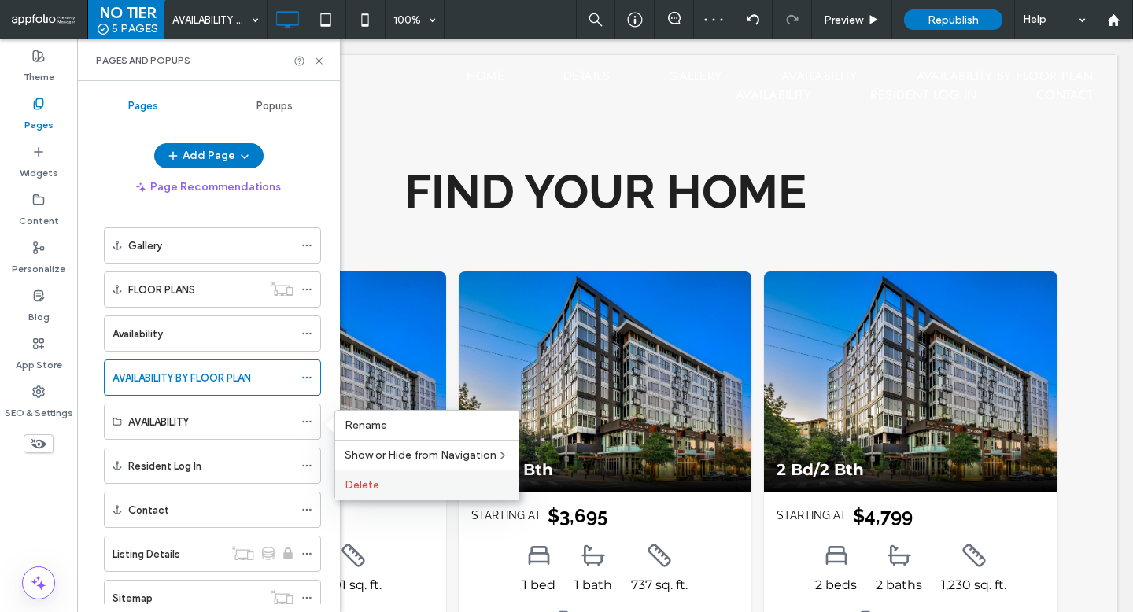
click at [371, 491] on span "Delete" at bounding box center [362, 484] width 35 height 13
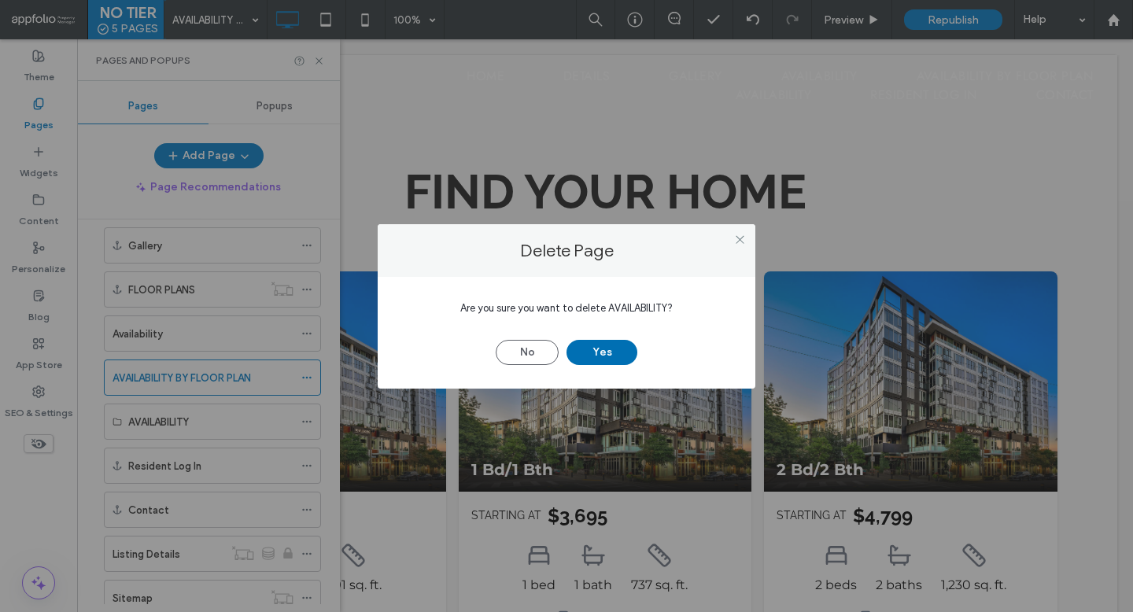
click at [586, 347] on button "Yes" at bounding box center [601, 352] width 71 height 25
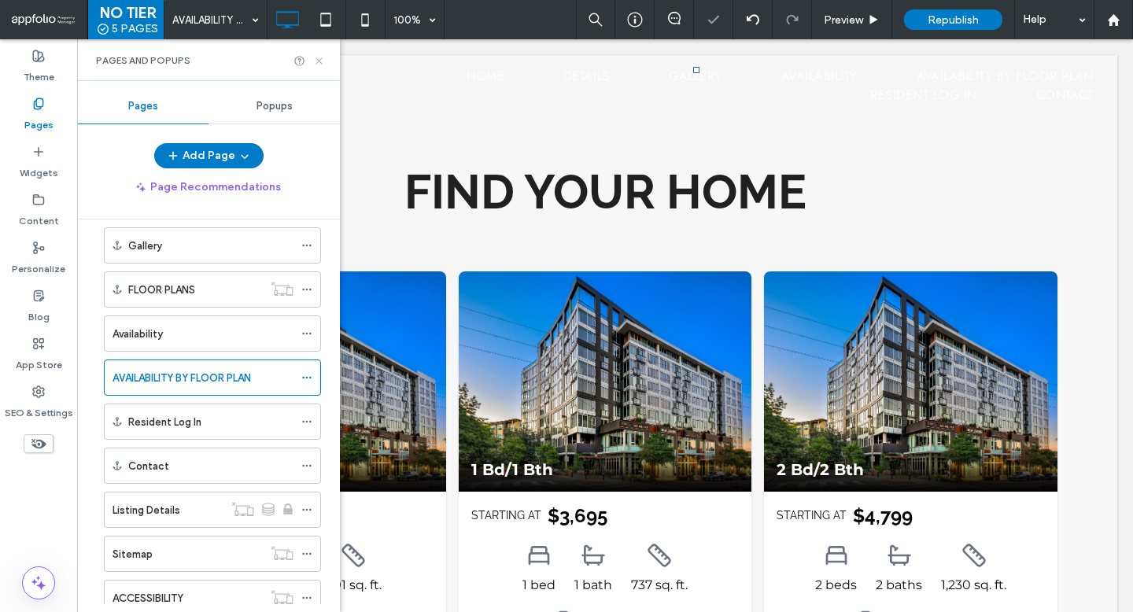
click at [319, 60] on use at bounding box center [318, 60] width 6 height 6
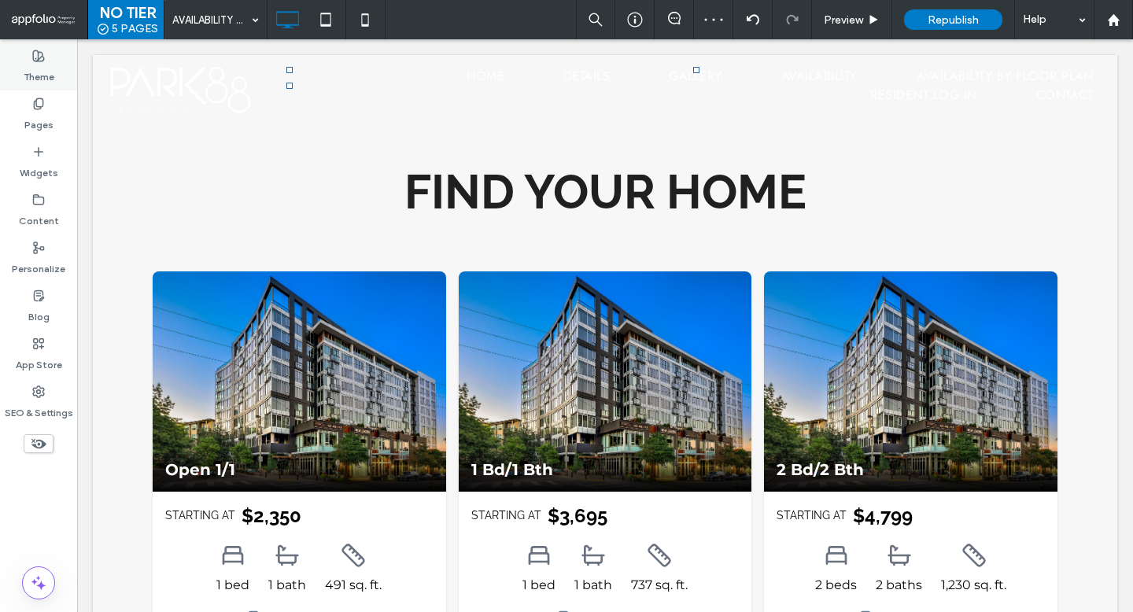
click at [43, 69] on label "Theme" at bounding box center [39, 73] width 31 height 22
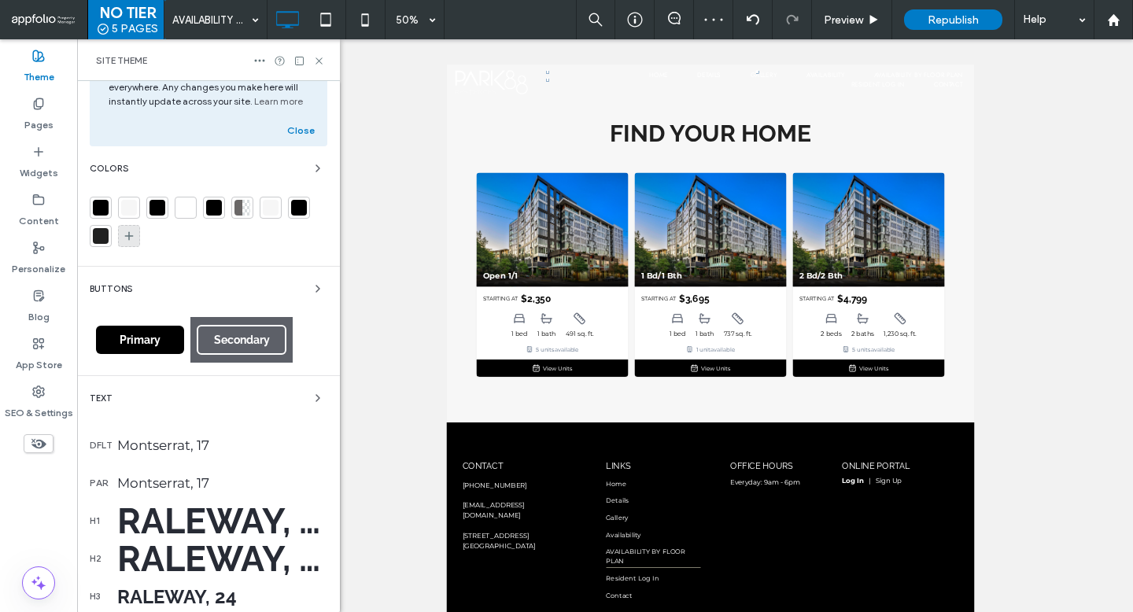
scroll to position [89, 0]
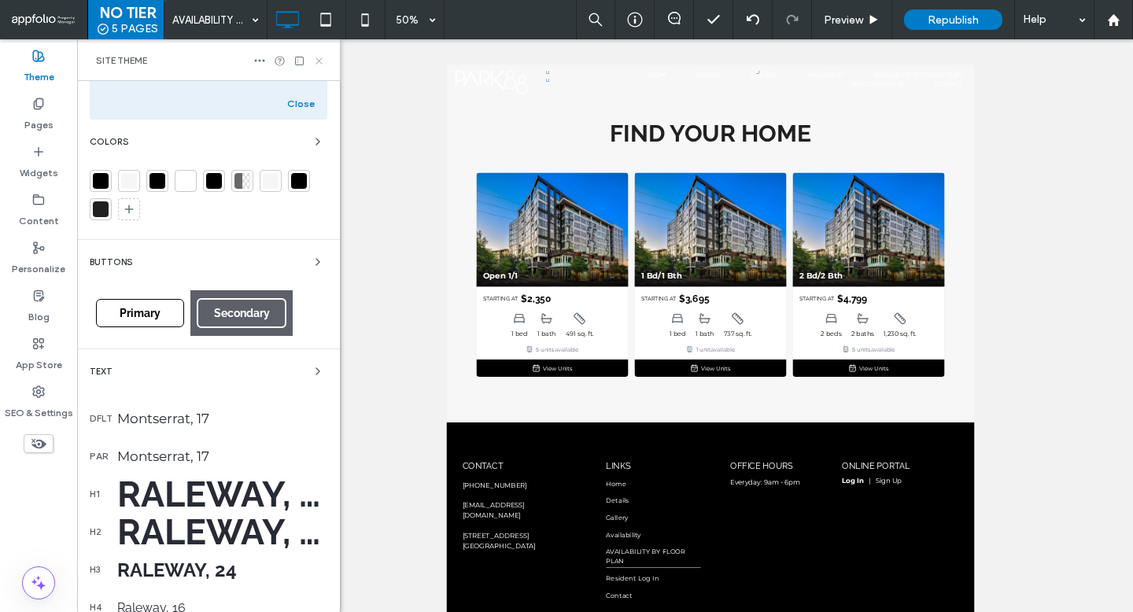
click at [315, 56] on icon at bounding box center [319, 61] width 12 height 12
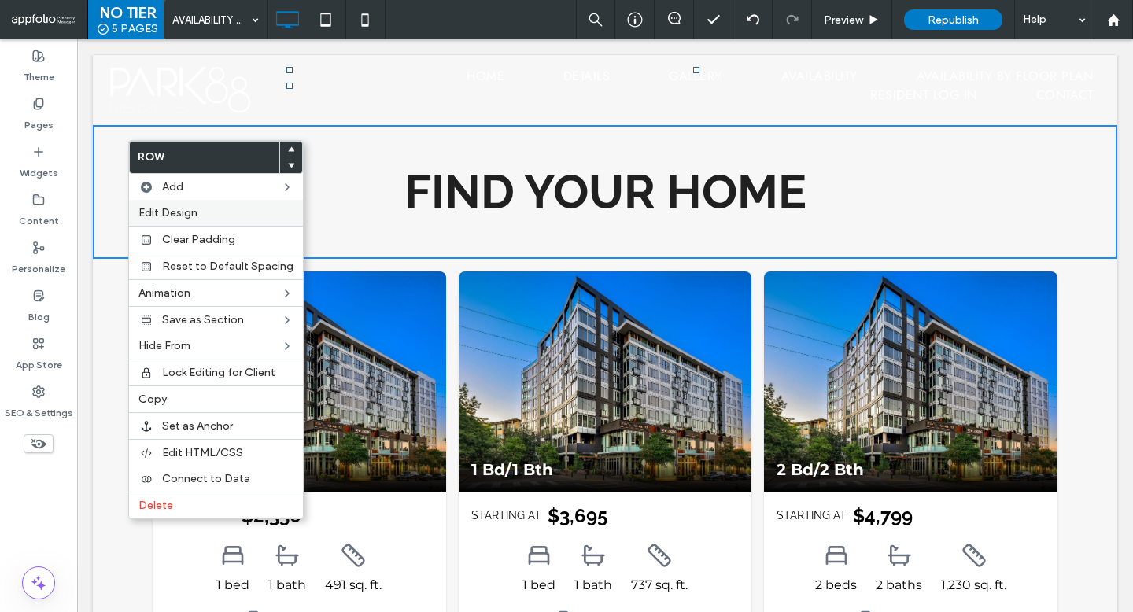
click at [192, 214] on span "Edit Design" at bounding box center [167, 212] width 59 height 13
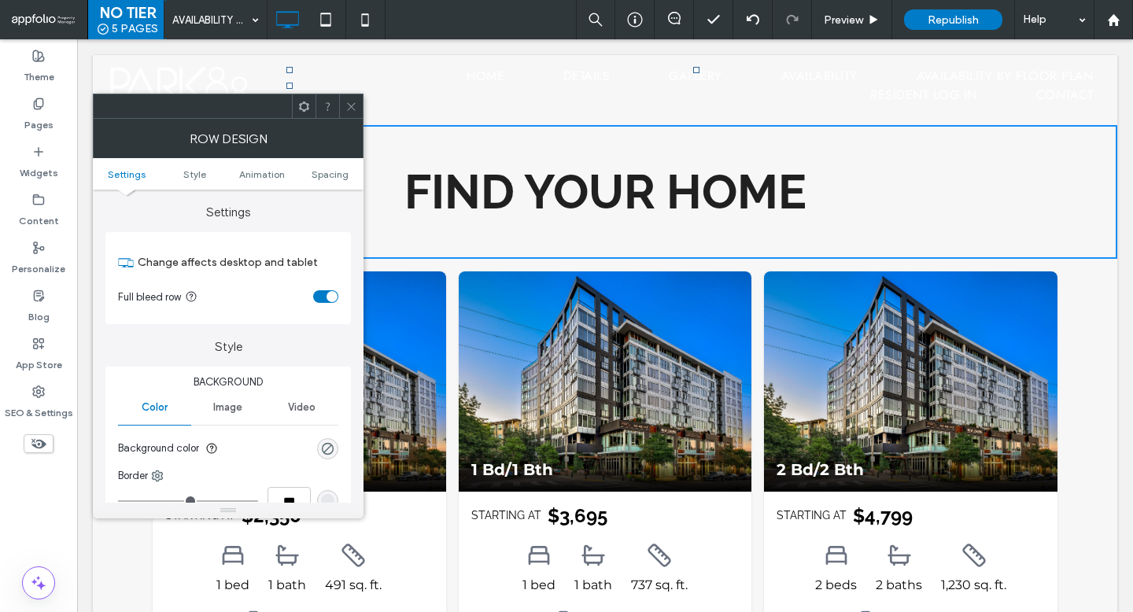
click at [327, 456] on div "rgba(0, 0, 0, 0)" at bounding box center [327, 448] width 21 height 21
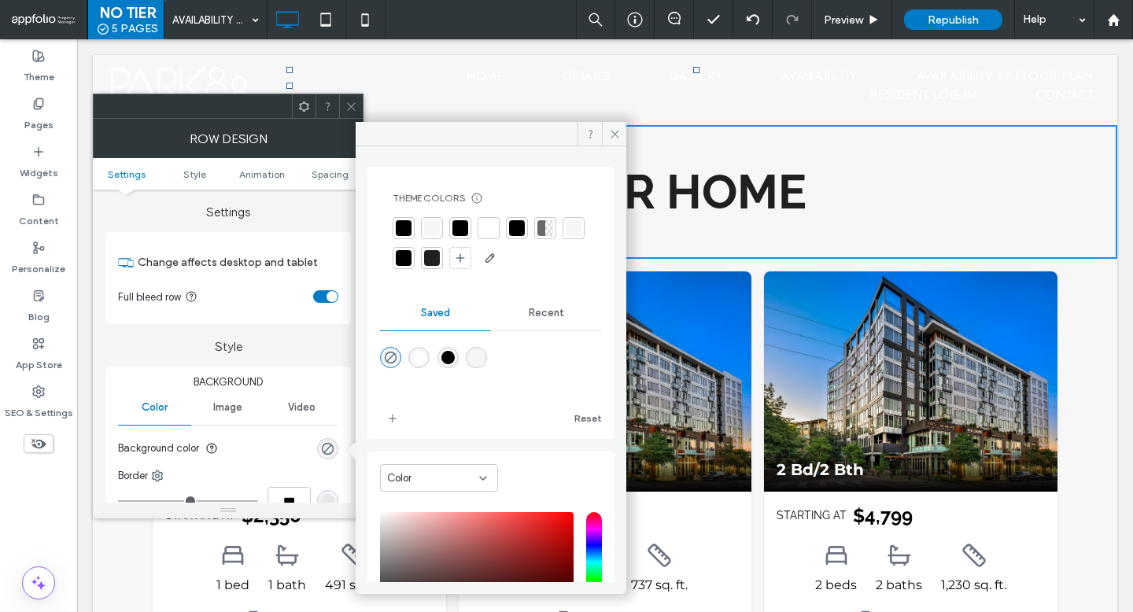
click at [405, 223] on div at bounding box center [404, 228] width 16 height 16
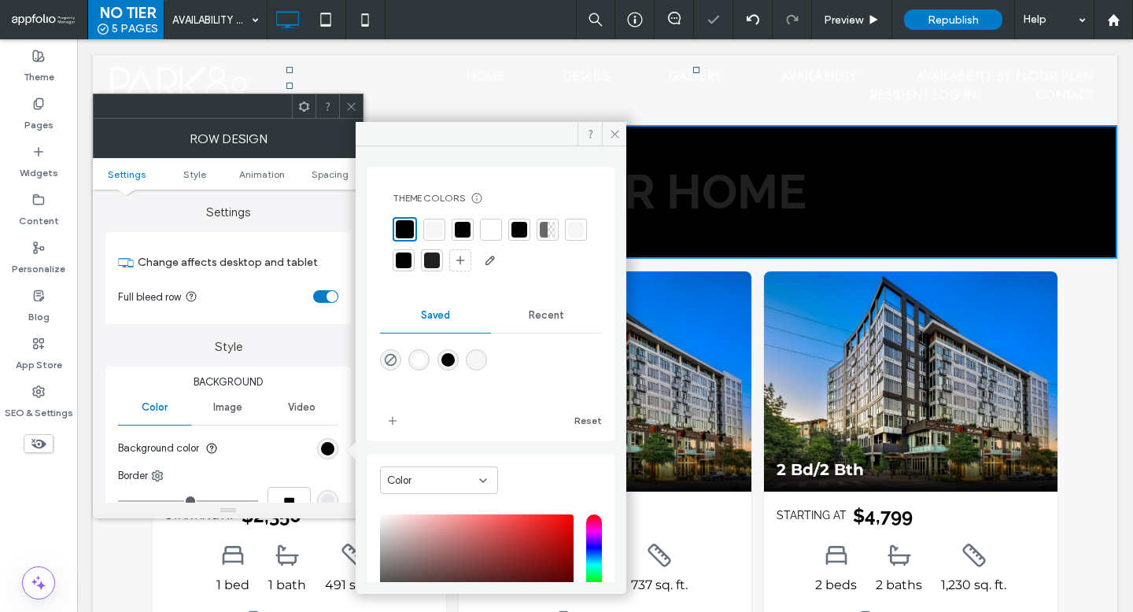
click at [357, 98] on div at bounding box center [351, 106] width 24 height 24
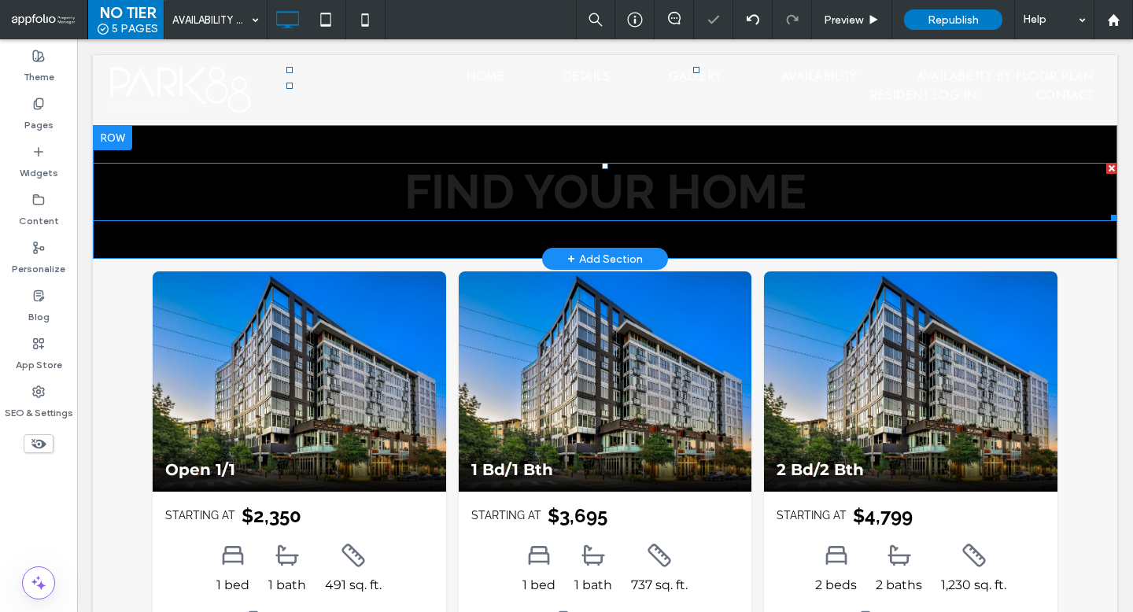
click at [649, 186] on span "FIND YOUR HOME" at bounding box center [605, 191] width 402 height 55
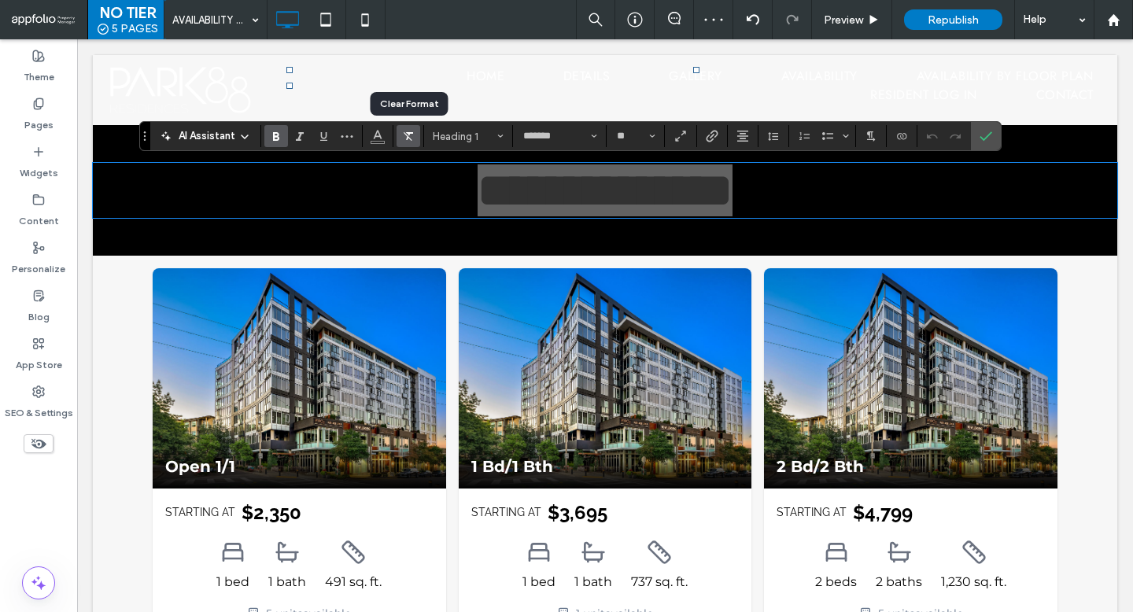
click at [396, 139] on label "Clear Format" at bounding box center [408, 136] width 24 height 22
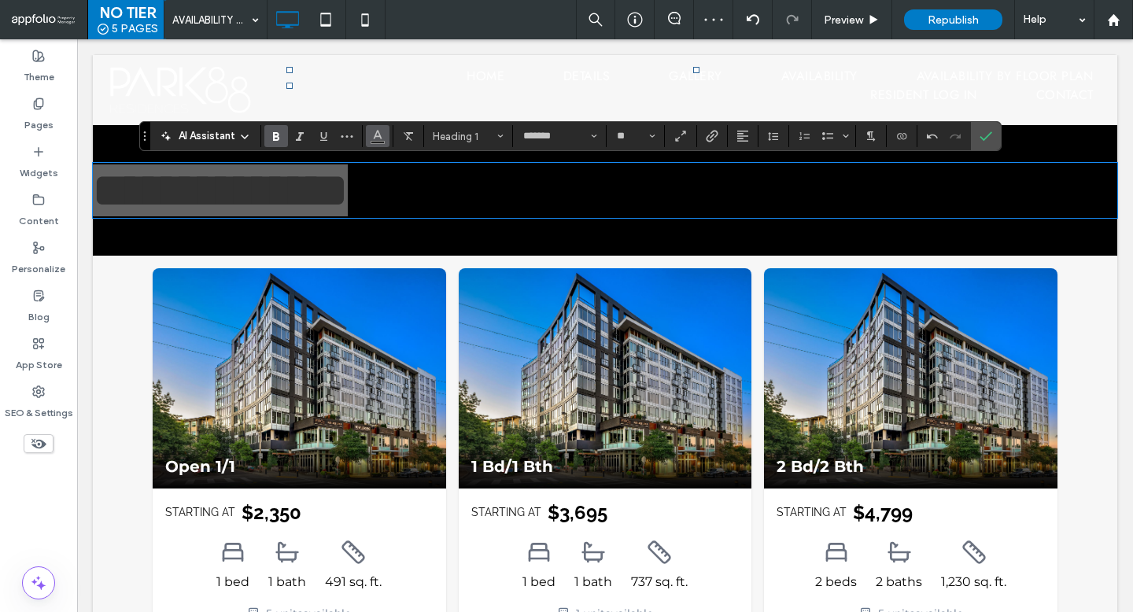
click at [367, 138] on button "Color" at bounding box center [378, 136] width 24 height 22
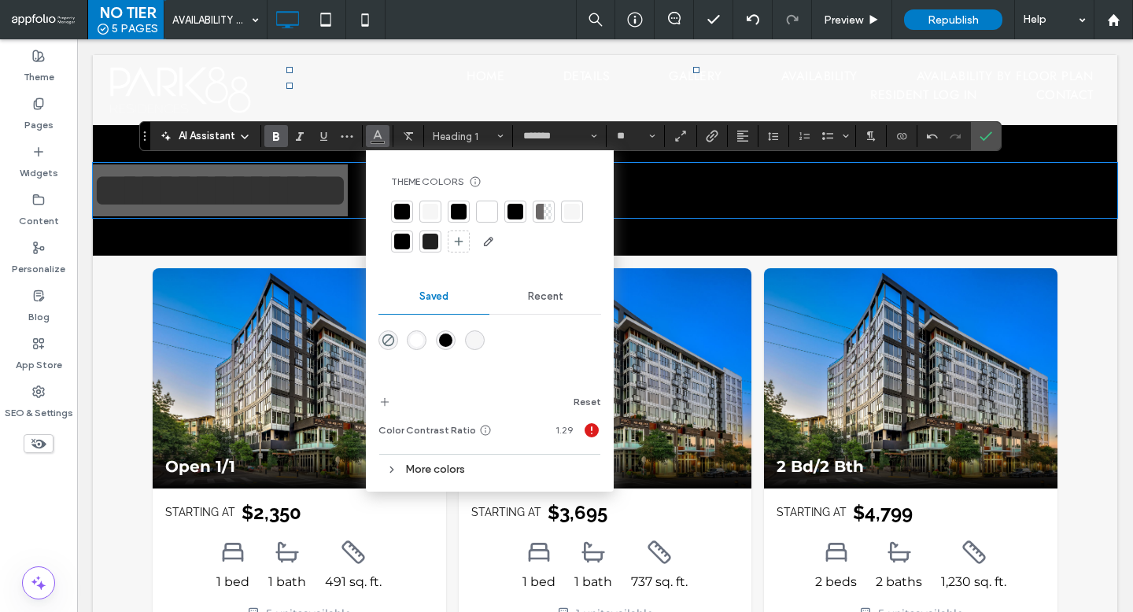
click at [491, 212] on div at bounding box center [487, 212] width 16 height 16
click at [740, 141] on use "Alignment" at bounding box center [742, 136] width 11 height 11
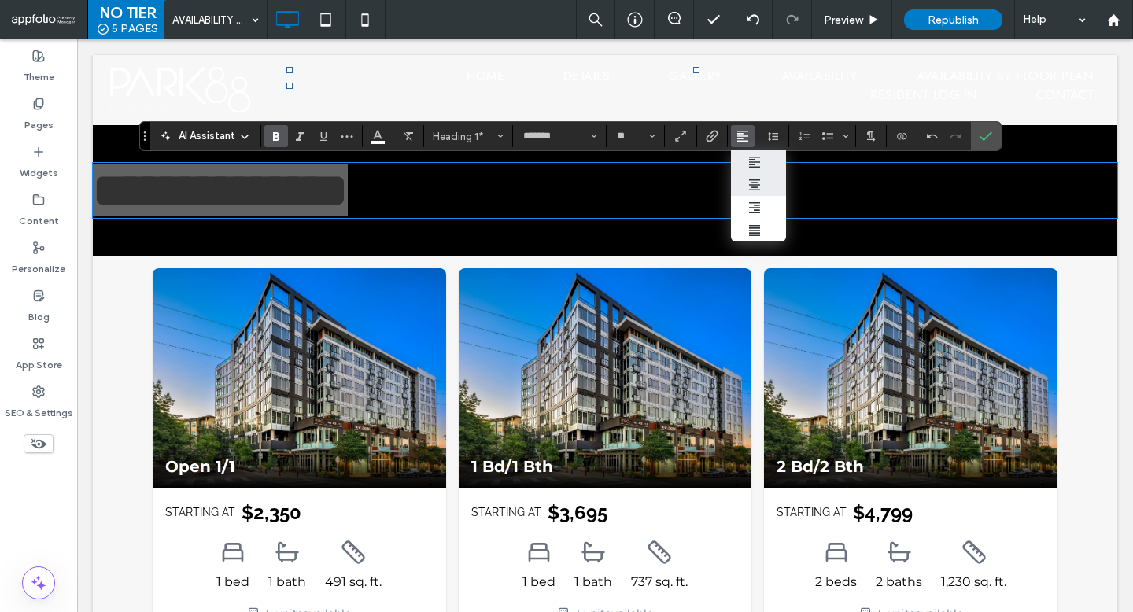
drag, startPoint x: 758, startPoint y: 184, endPoint x: 681, endPoint y: 145, distance: 85.8
click at [758, 184] on use "ui.textEditor.alignment.center" at bounding box center [754, 184] width 11 height 11
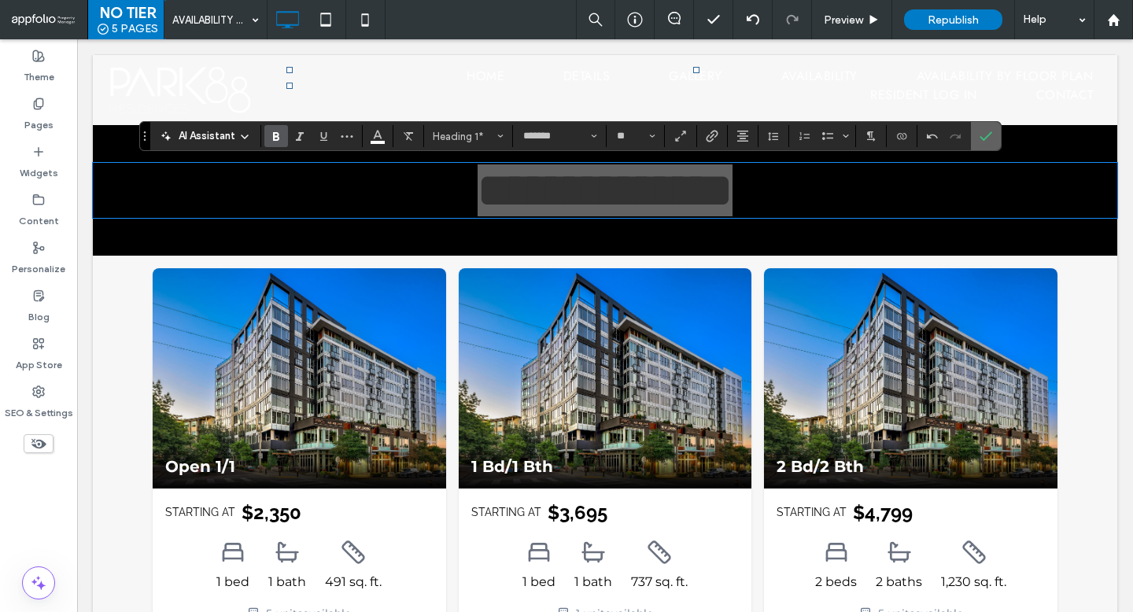
drag, startPoint x: 995, startPoint y: 146, endPoint x: 901, endPoint y: 106, distance: 102.3
click at [995, 146] on label "Confirm" at bounding box center [986, 136] width 24 height 28
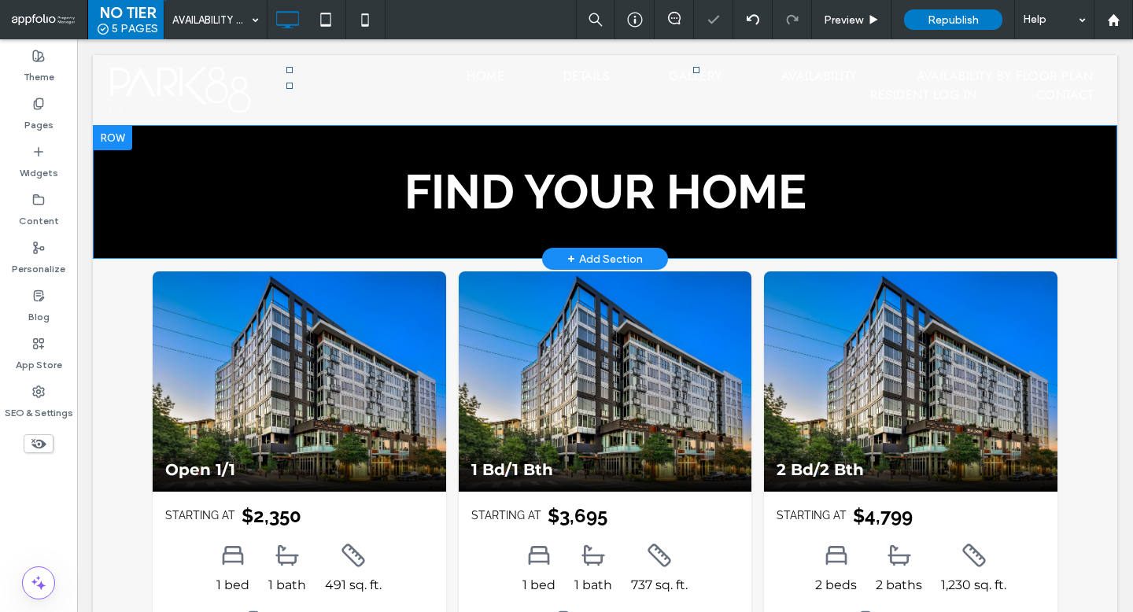
click at [815, 133] on div "FIND YOUR HOME Click To Paste Row + Add Section" at bounding box center [605, 192] width 1024 height 134
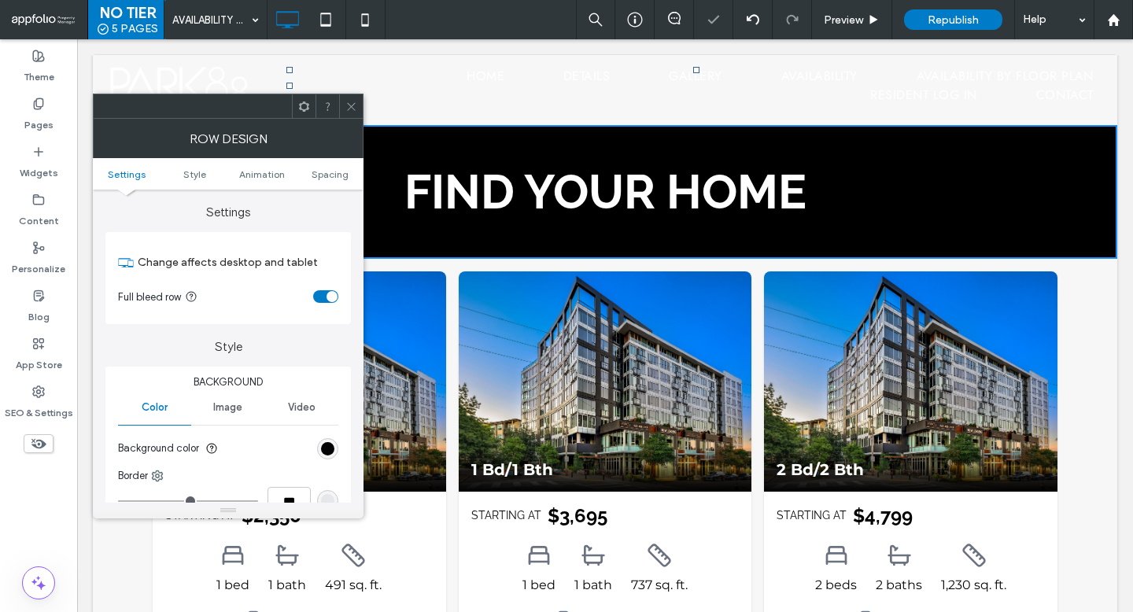
click at [325, 181] on ul "Settings Style Animation Spacing" at bounding box center [228, 173] width 271 height 31
click at [327, 175] on span "Spacing" at bounding box center [330, 174] width 37 height 12
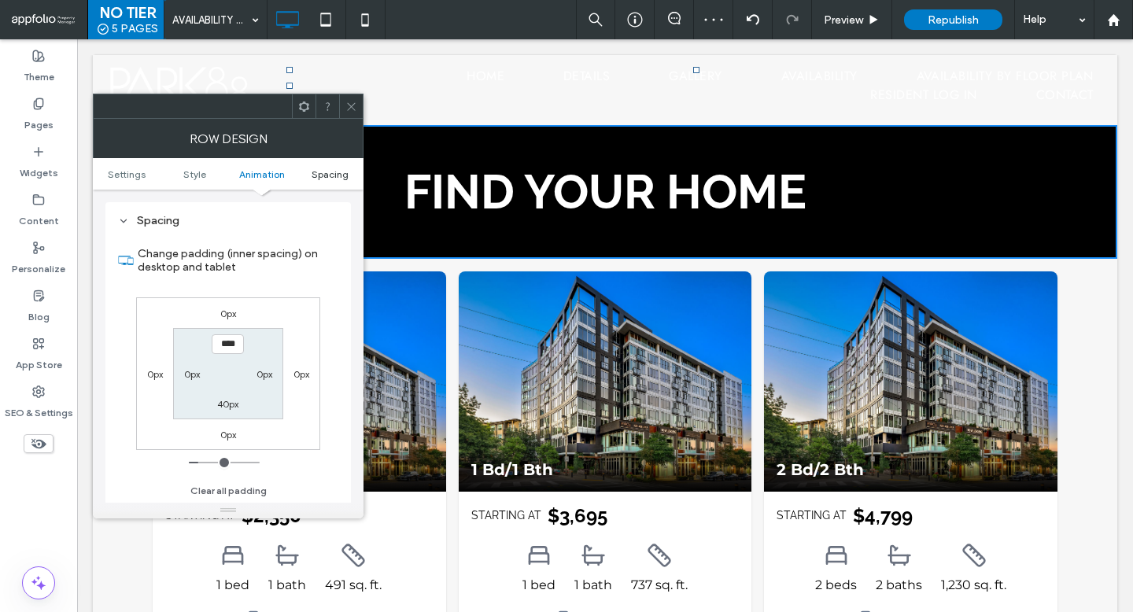
scroll to position [445, 0]
type input "*****"
type input "***"
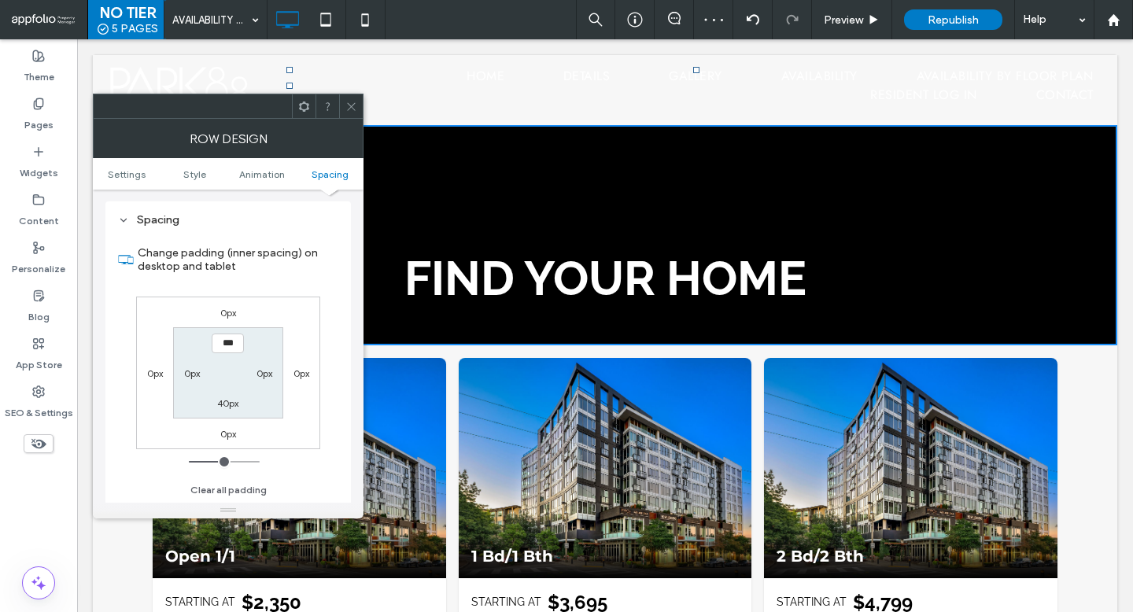
type input "*****"
type input "***"
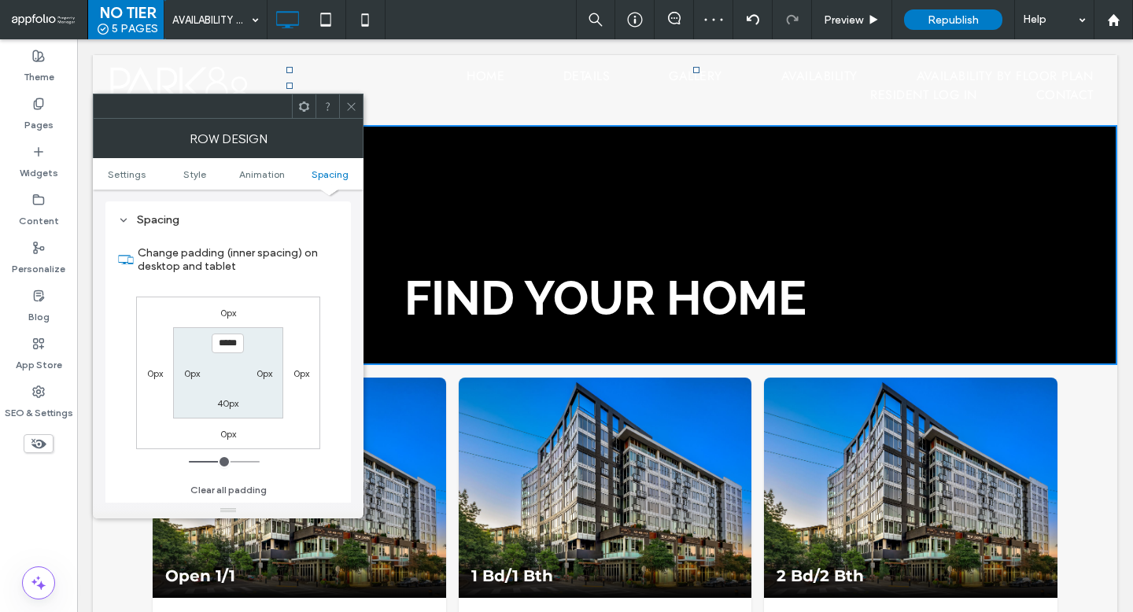
click at [352, 106] on icon at bounding box center [351, 107] width 12 height 12
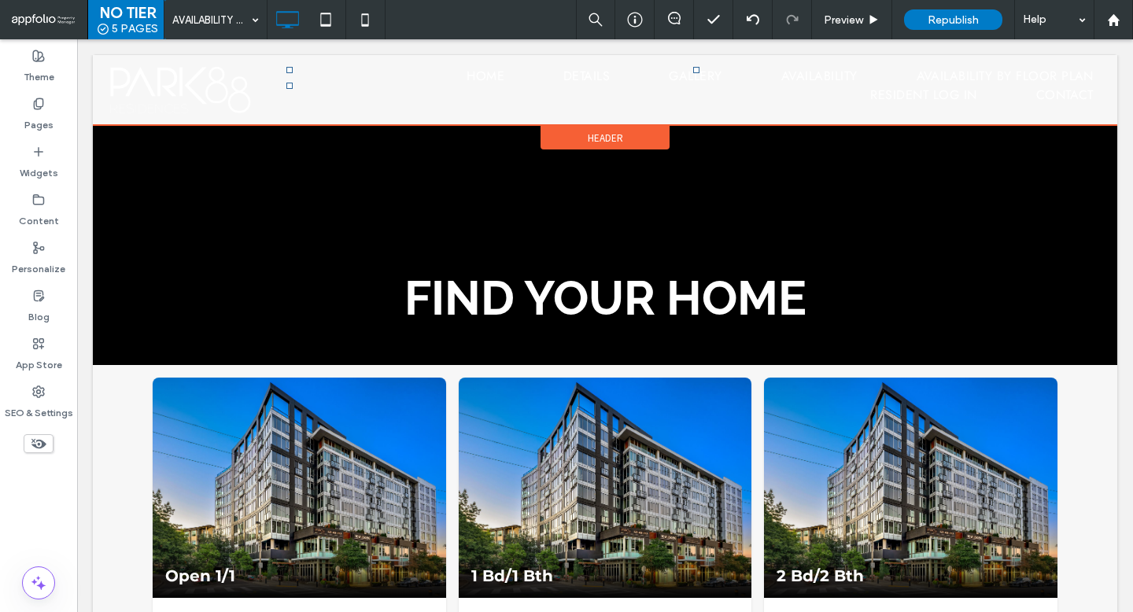
click at [585, 139] on div "Header" at bounding box center [604, 138] width 129 height 24
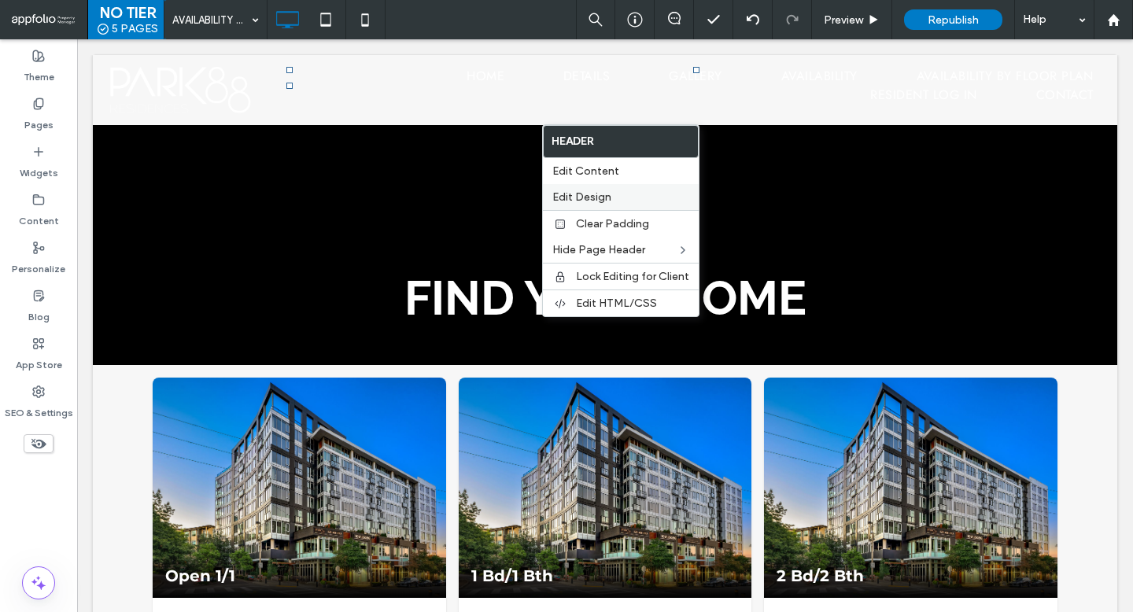
click at [575, 195] on span "Edit Design" at bounding box center [581, 196] width 59 height 13
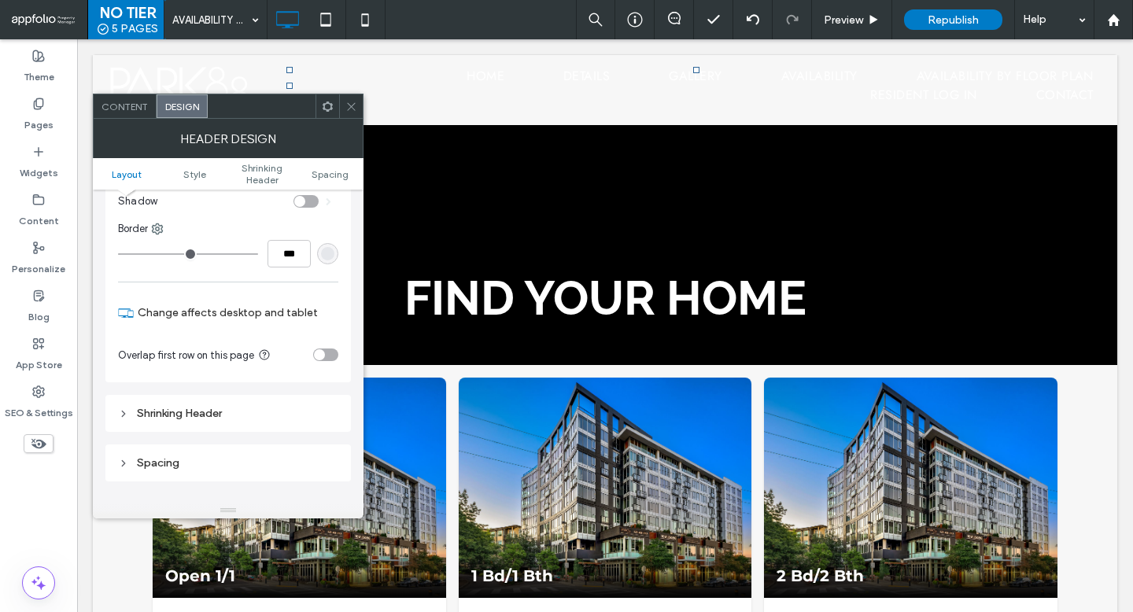
scroll to position [335, 0]
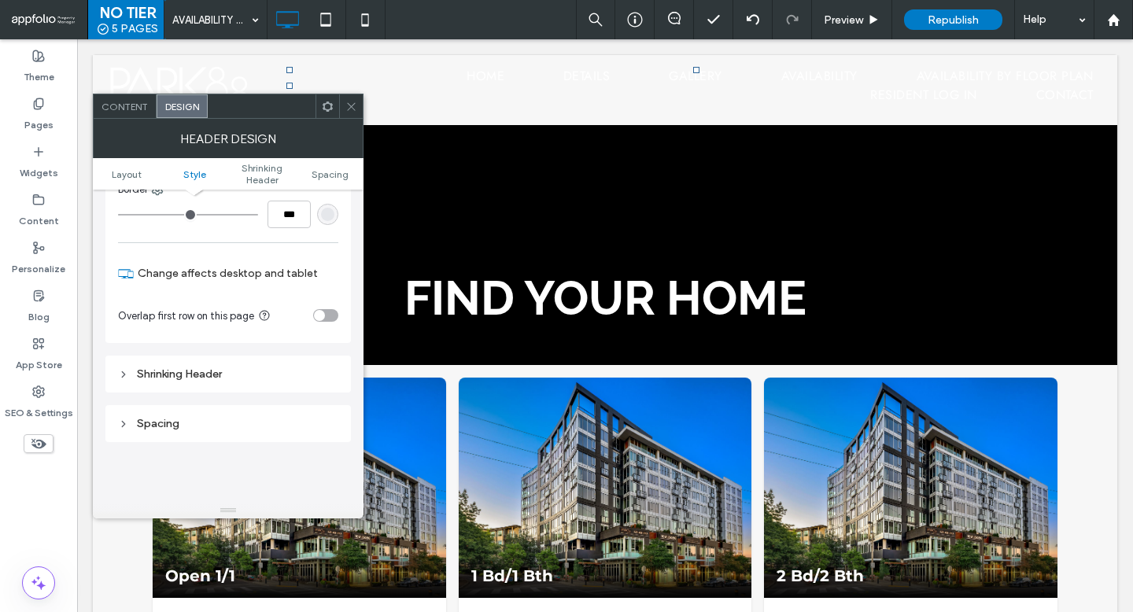
click at [323, 317] on div "toggle" at bounding box center [319, 315] width 11 height 11
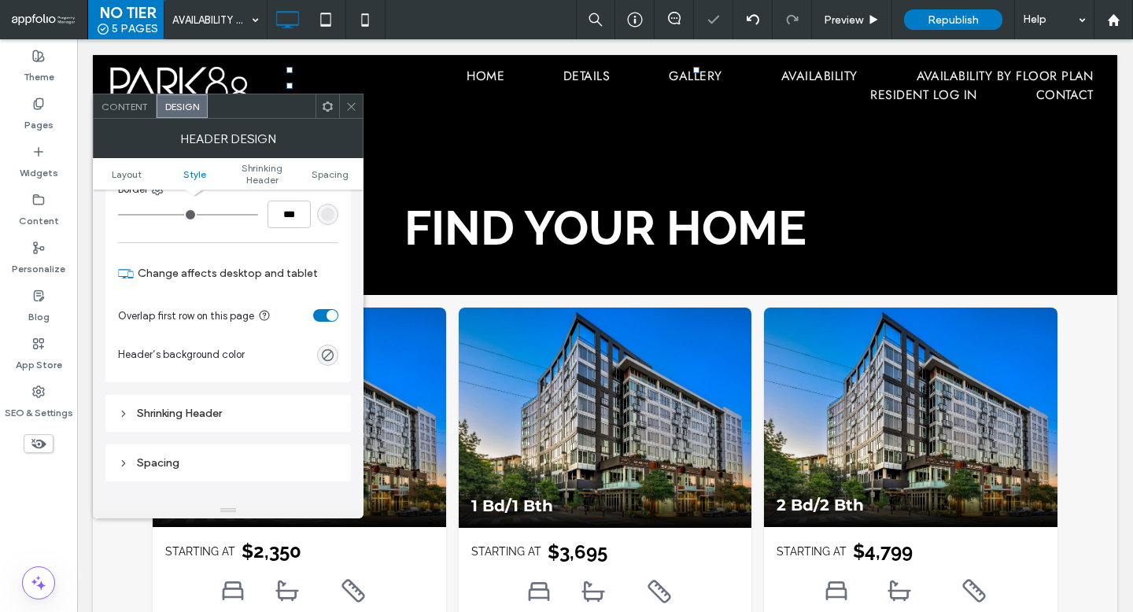
click at [352, 105] on icon at bounding box center [351, 107] width 12 height 12
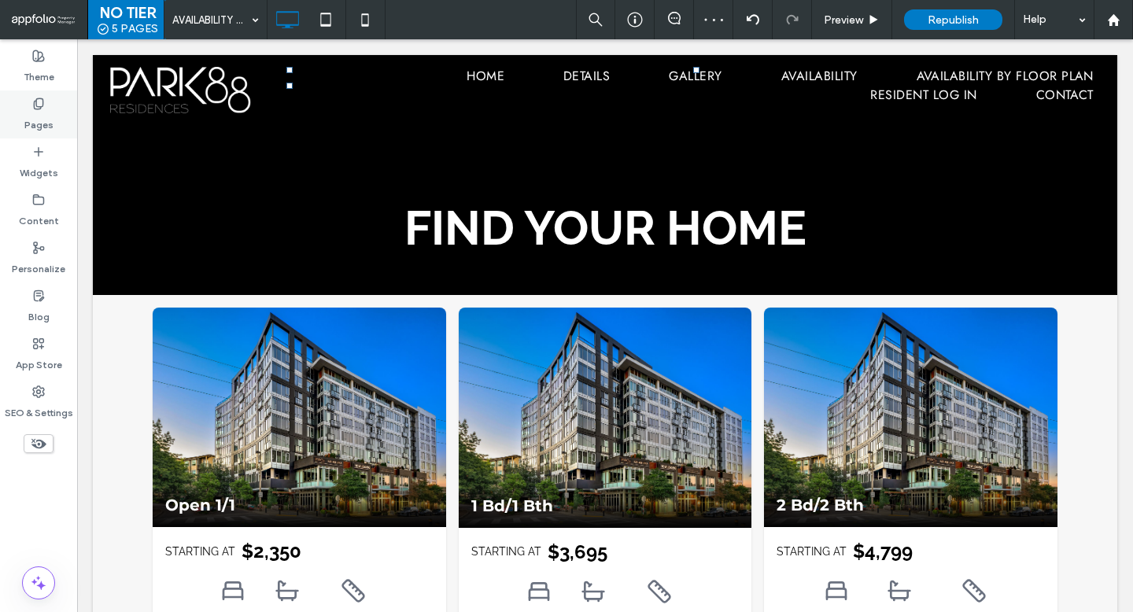
click at [50, 120] on label "Pages" at bounding box center [38, 121] width 29 height 22
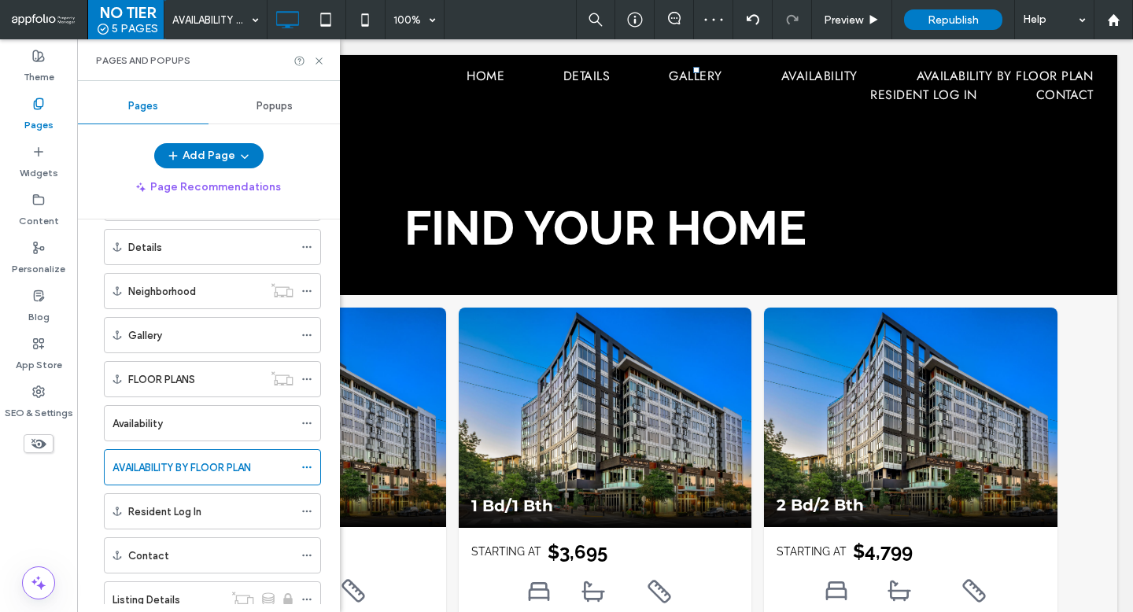
scroll to position [116, 0]
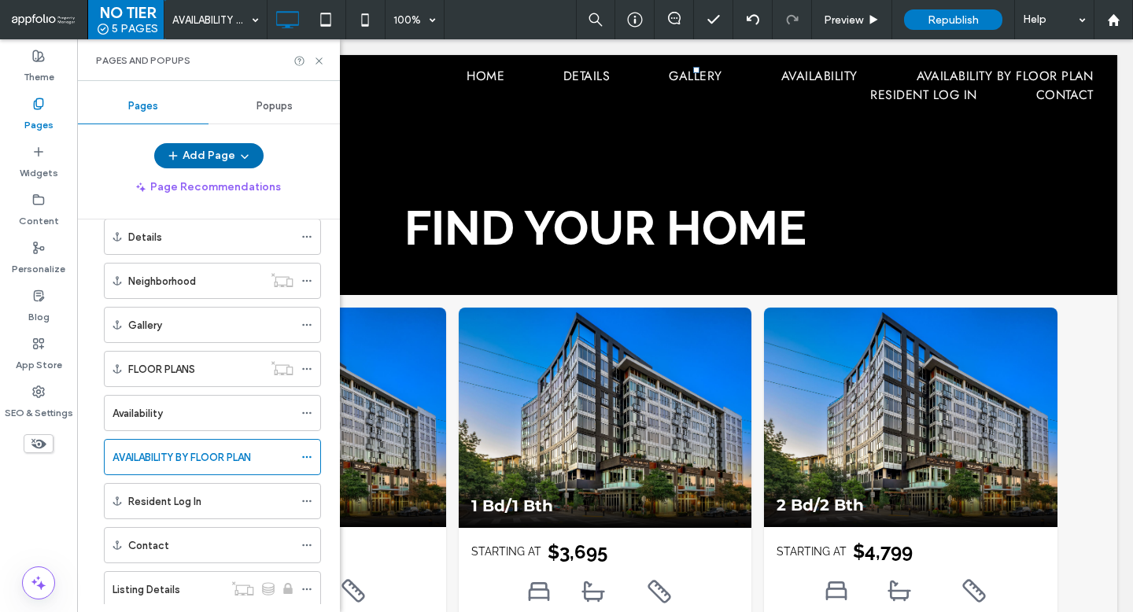
click at [254, 159] on button "Add Page" at bounding box center [208, 155] width 109 height 25
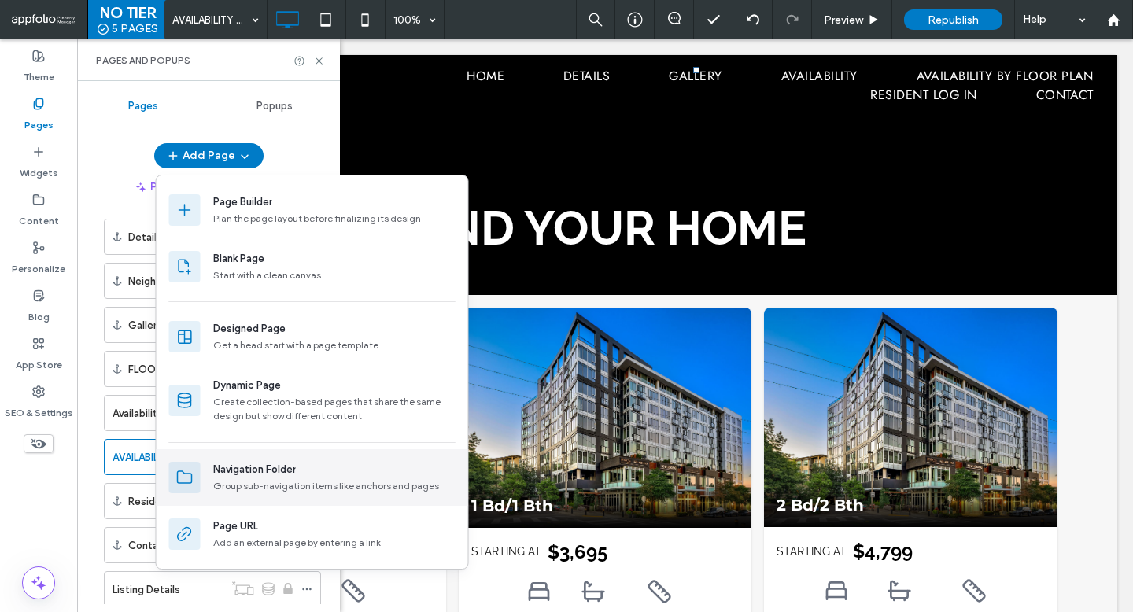
click at [306, 489] on div "Group sub-navigation items like anchors and pages" at bounding box center [334, 486] width 242 height 14
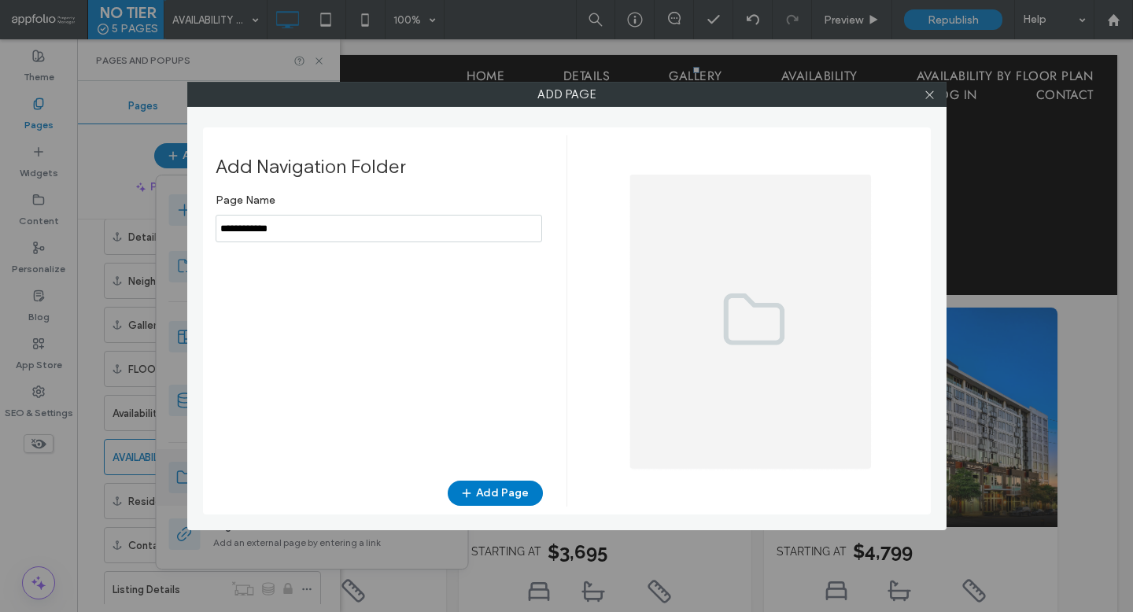
type input "**********"
click at [495, 489] on button "Add Page" at bounding box center [495, 493] width 95 height 25
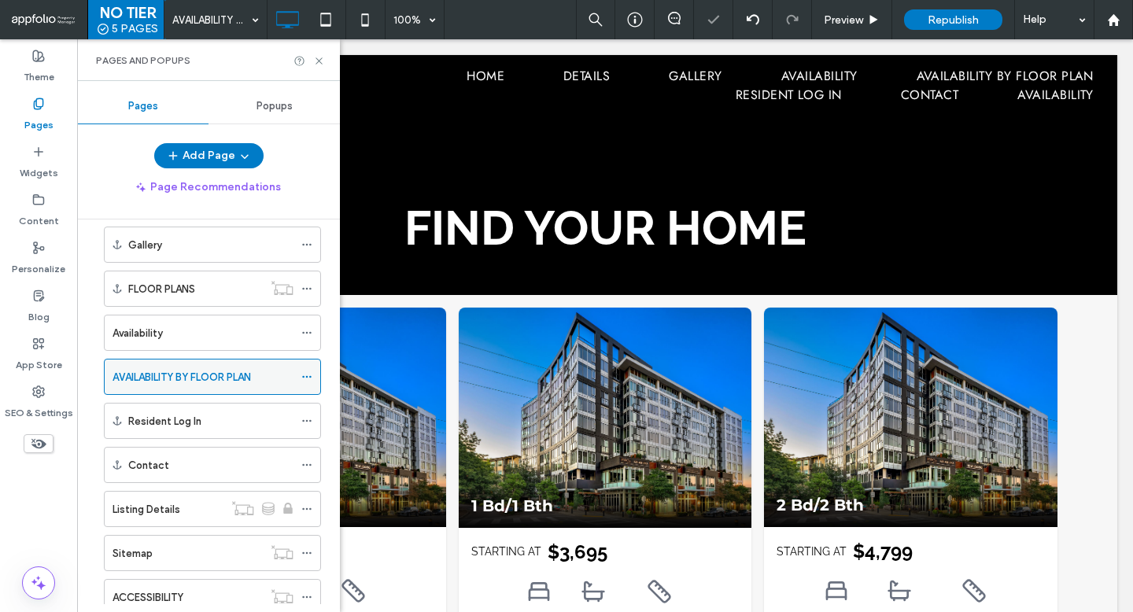
scroll to position [290, 0]
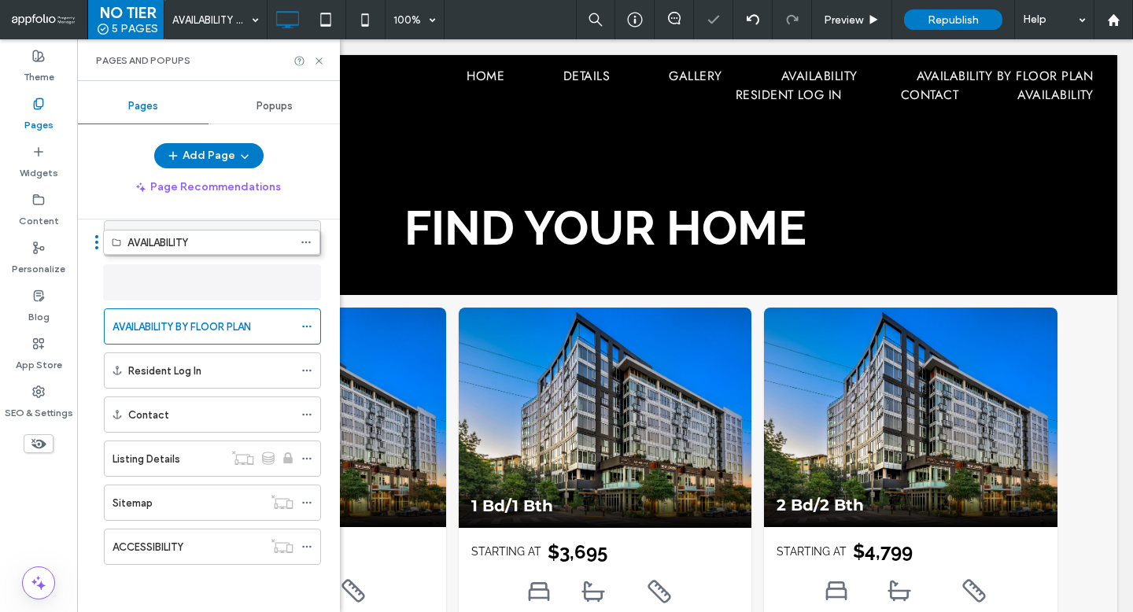
drag, startPoint x: 192, startPoint y: 544, endPoint x: 191, endPoint y: 247, distance: 297.4
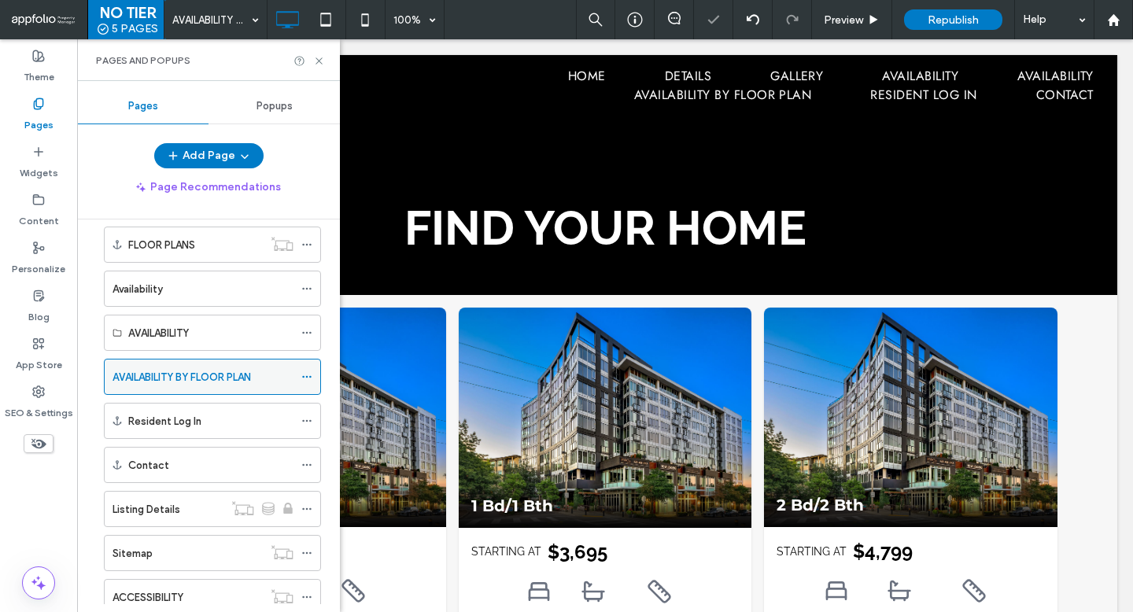
scroll to position [223, 0]
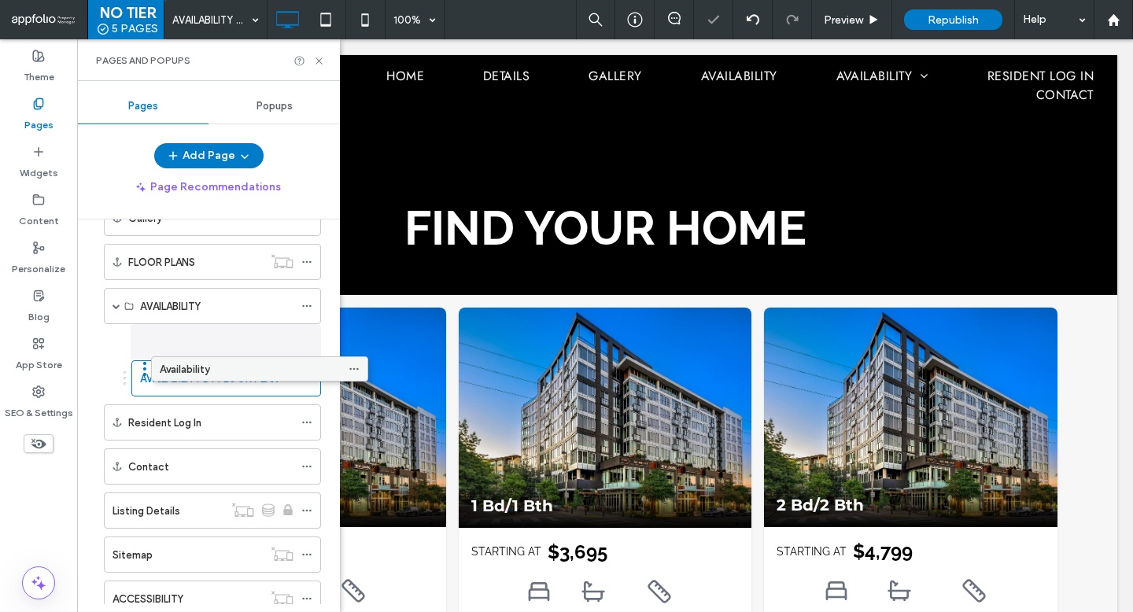
drag, startPoint x: 209, startPoint y: 304, endPoint x: 255, endPoint y: 371, distance: 80.3
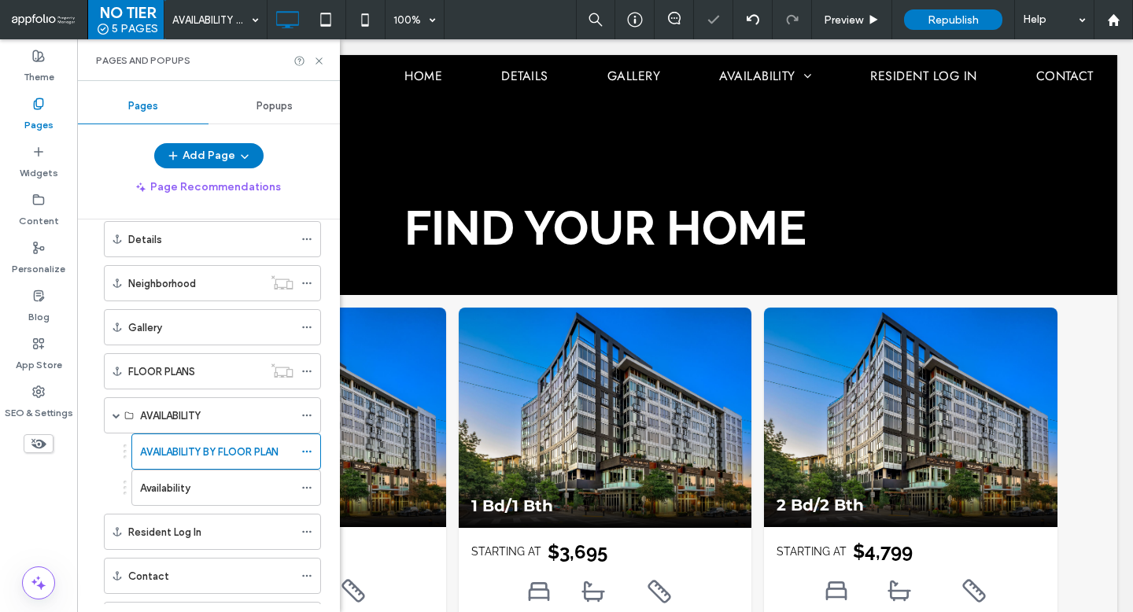
scroll to position [72, 0]
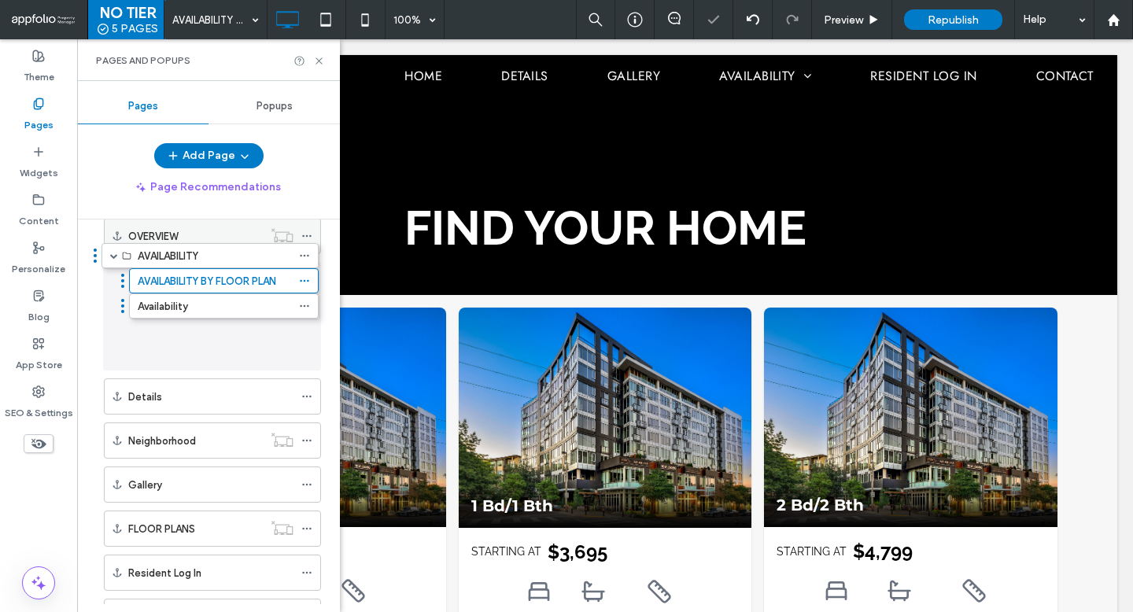
drag, startPoint x: 222, startPoint y: 447, endPoint x: 218, endPoint y: 249, distance: 198.3
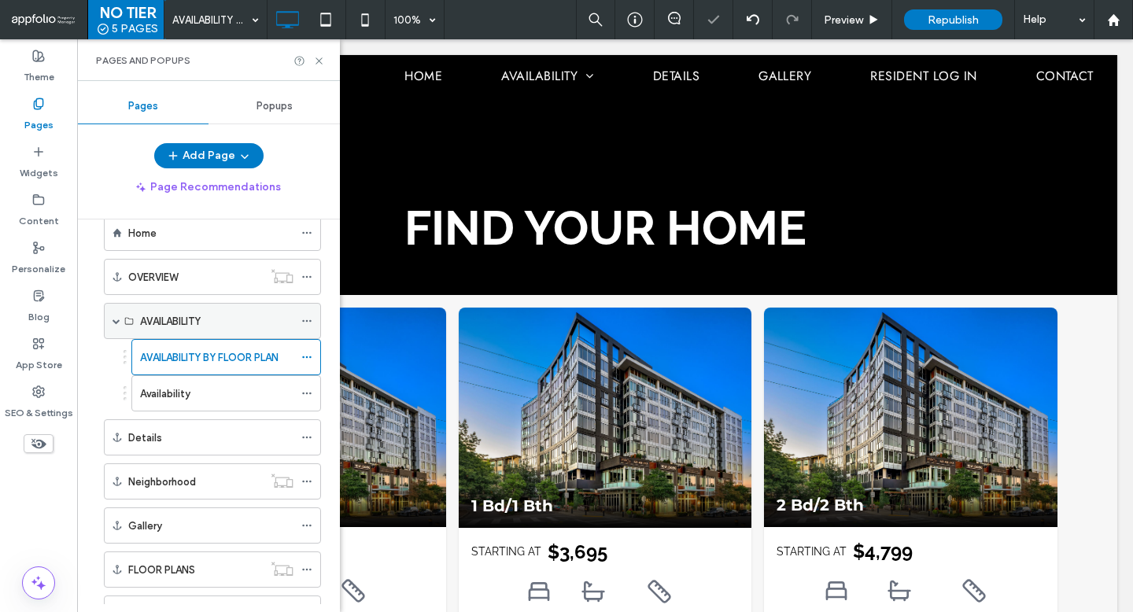
scroll to position [0, 0]
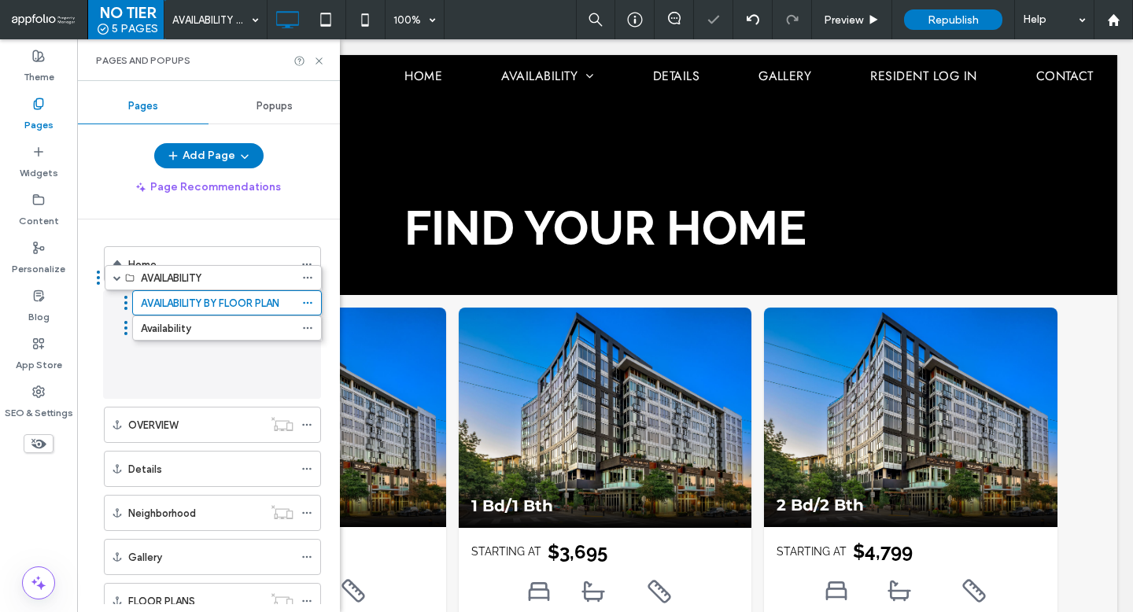
drag, startPoint x: 202, startPoint y: 356, endPoint x: 201, endPoint y: 288, distance: 67.7
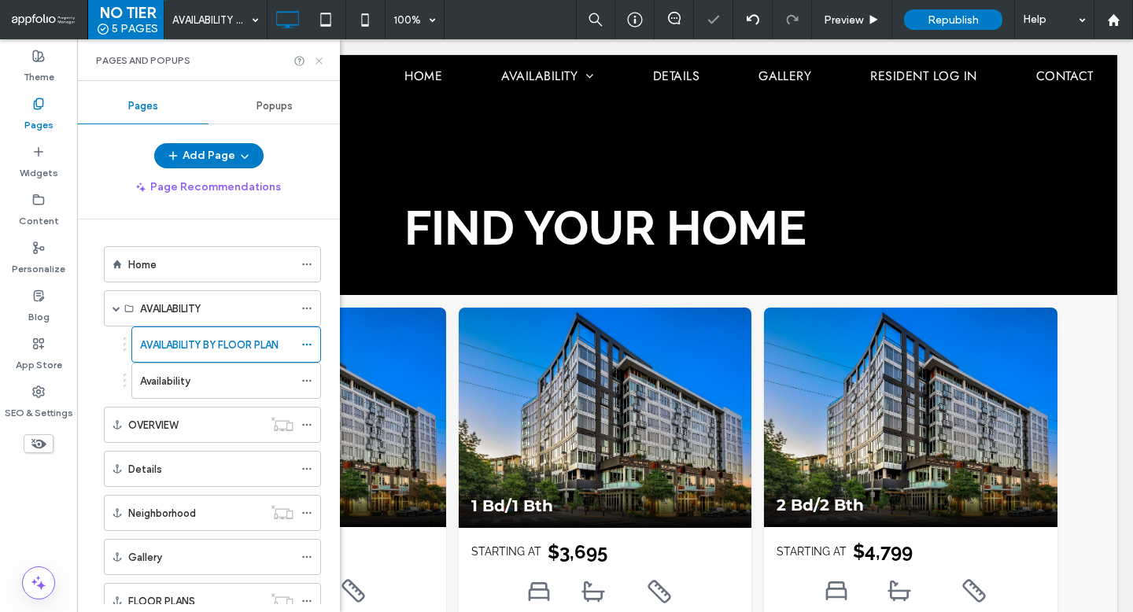
click at [317, 59] on icon at bounding box center [319, 61] width 12 height 12
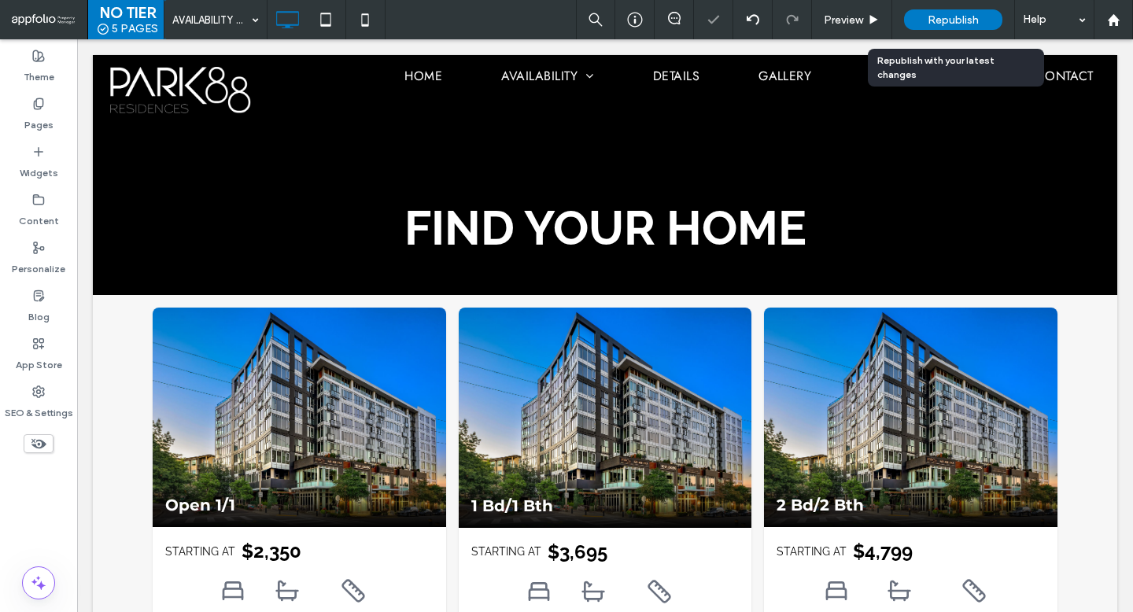
click at [970, 18] on span "Republish" at bounding box center [952, 19] width 51 height 13
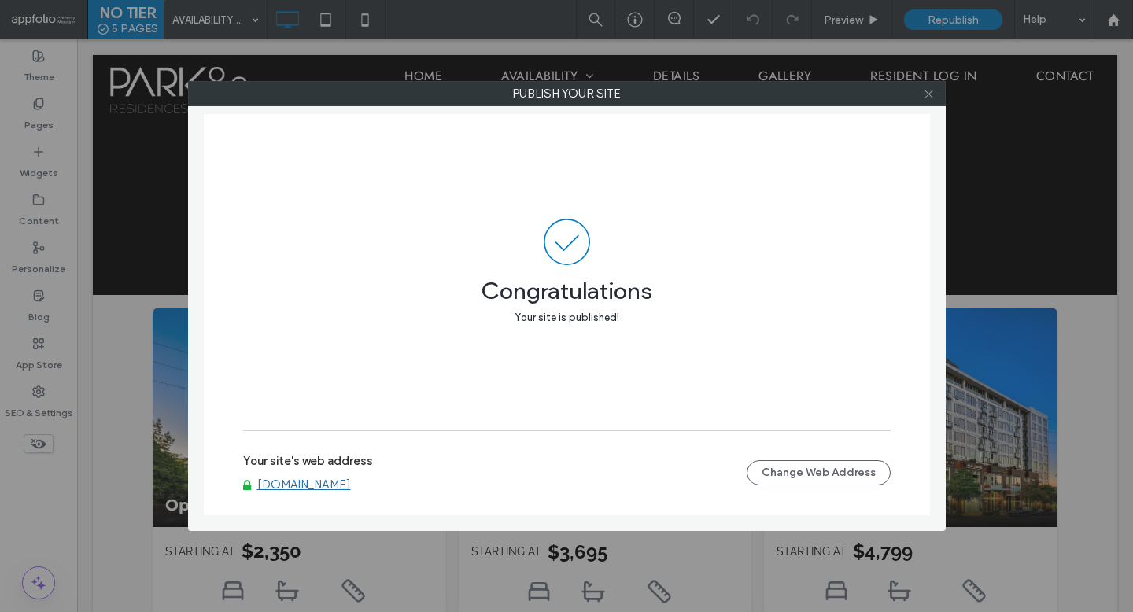
click at [923, 102] on span at bounding box center [929, 94] width 12 height 24
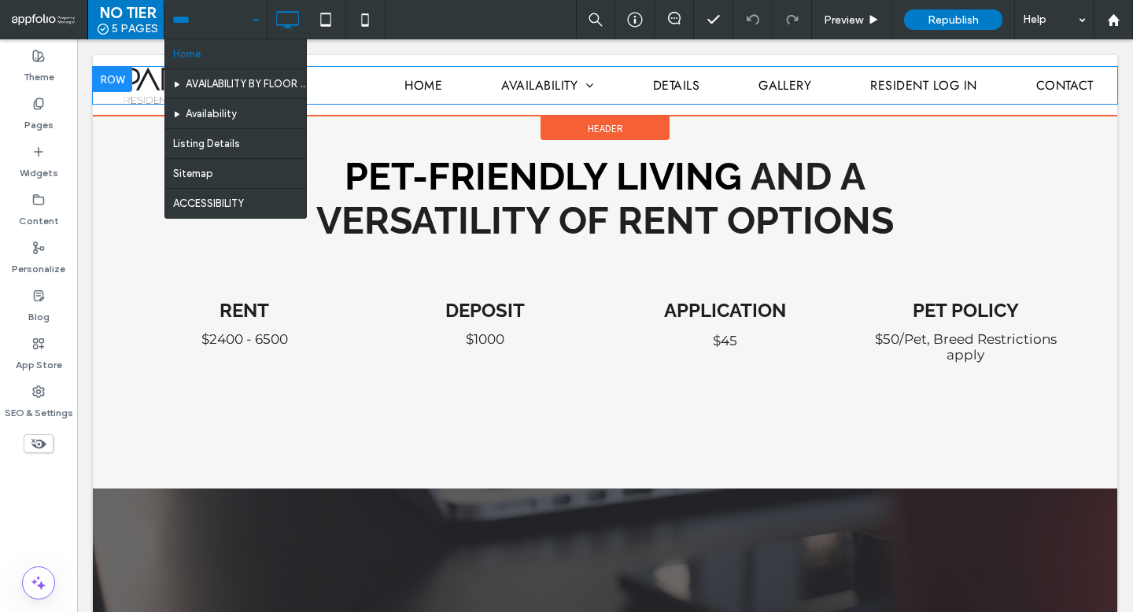
scroll to position [3246, 0]
